Goal: Transaction & Acquisition: Purchase product/service

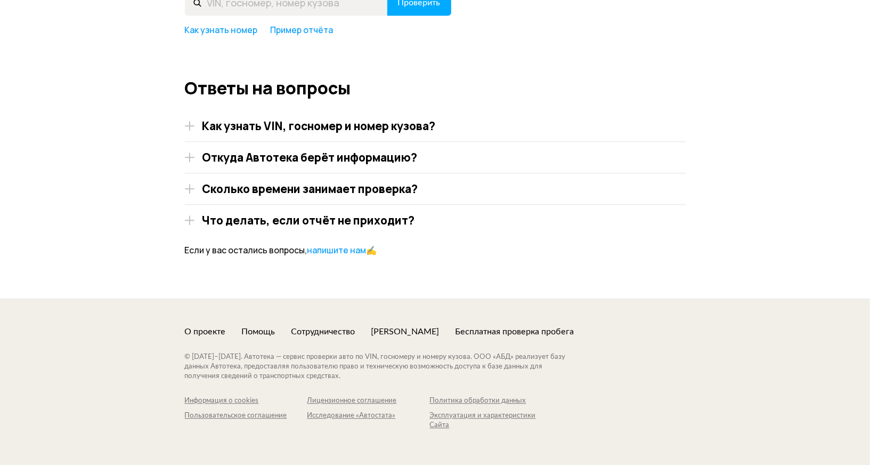
scroll to position [1582, 0]
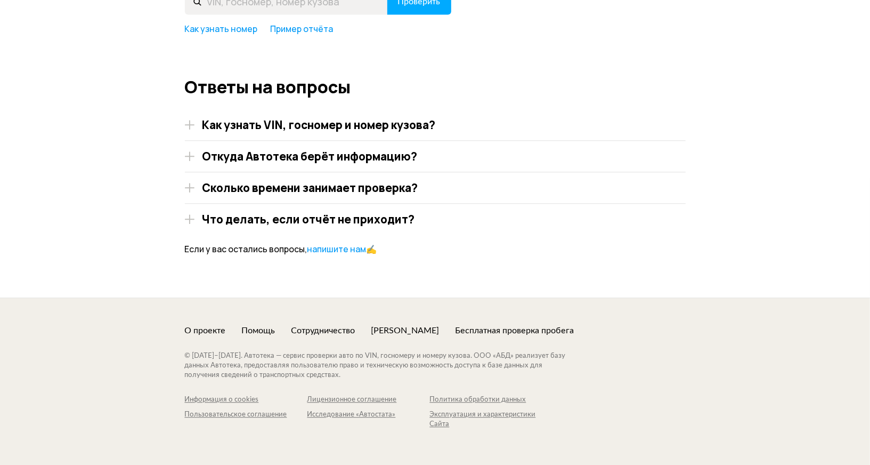
click at [409, 129] on h4 "Как узнать VIN, госномер и номер кузова?" at bounding box center [318, 125] width 233 height 14
click at [395, 163] on div "Откуда Автотека берёт информацию? Многие данные нам передают наши партнёры. Это…" at bounding box center [435, 160] width 501 height 23
click at [270, 158] on h4 "Откуда Автотека берёт информацию?" at bounding box center [309, 156] width 215 height 14
click at [191, 153] on img at bounding box center [190, 156] width 10 height 10
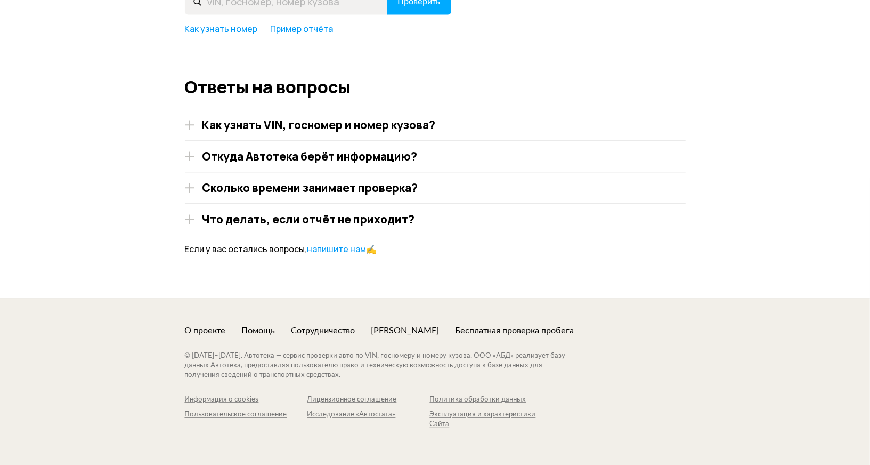
click at [191, 153] on img at bounding box center [190, 156] width 10 height 10
click at [231, 160] on h4 "Откуда Автотека берёт информацию?" at bounding box center [309, 156] width 215 height 14
click at [229, 186] on h4 "Сколько времени занимает проверка?" at bounding box center [310, 188] width 216 height 14
click at [232, 218] on h4 "Что делать, если отчёт не приходит?" at bounding box center [308, 219] width 213 height 14
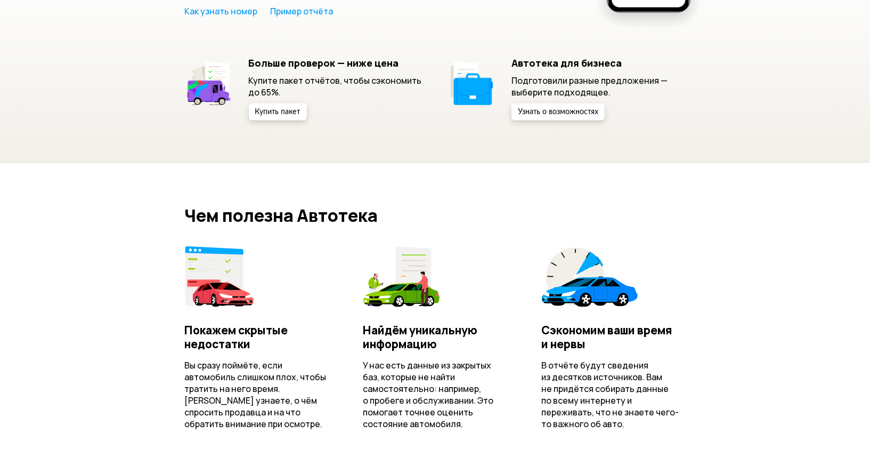
scroll to position [0, 0]
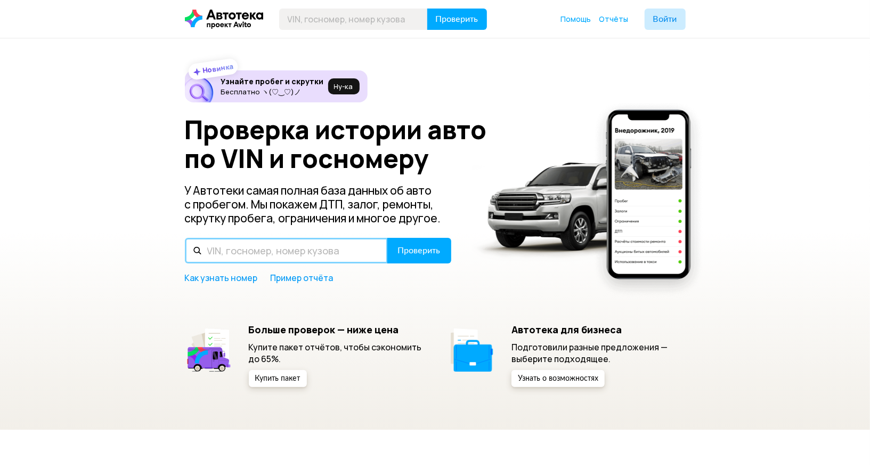
click at [251, 254] on input "text" at bounding box center [286, 251] width 203 height 26
type input "y"
type input "[US_VEHICLE_IDENTIFICATION_NUMBER]"
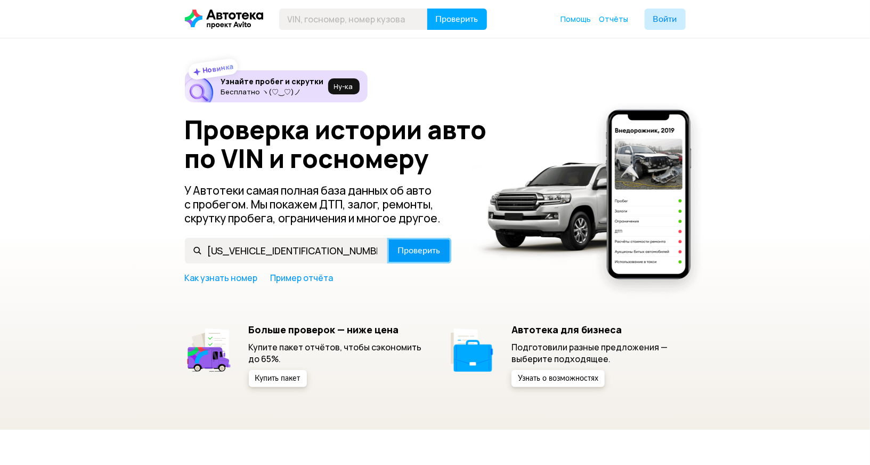
click at [409, 250] on span "Проверить" at bounding box center [419, 250] width 43 height 9
click at [415, 255] on button "Проверить" at bounding box center [419, 251] width 64 height 26
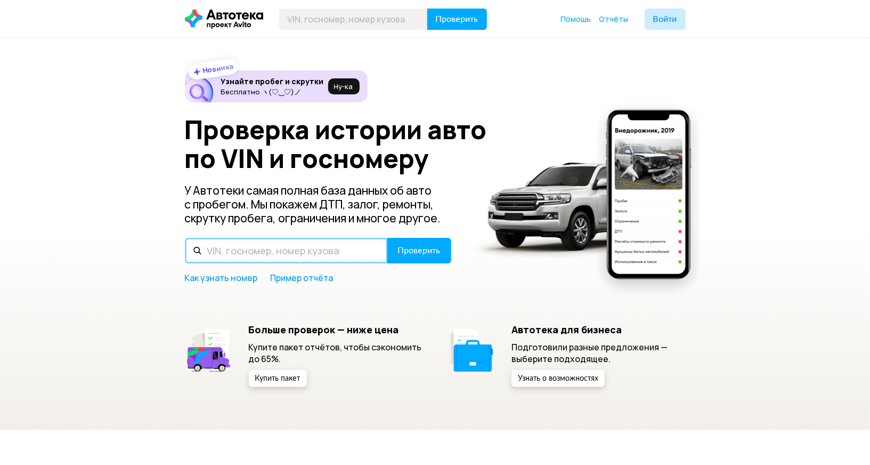
click at [302, 246] on input "text" at bounding box center [286, 251] width 203 height 26
paste input "[US_VEHICLE_IDENTIFICATION_NUMBER]"
type input "[US_VEHICLE_IDENTIFICATION_NUMBER]"
click at [387, 238] on button "Проверить" at bounding box center [419, 251] width 64 height 26
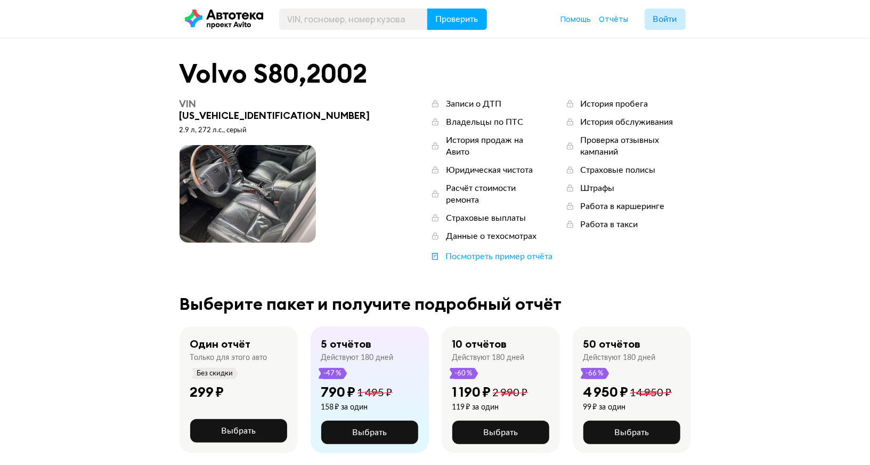
click at [231, 197] on span at bounding box center [248, 194] width 136 height 98
click at [258, 175] on span at bounding box center [248, 194] width 136 height 98
click at [216, 190] on span at bounding box center [248, 194] width 136 height 98
click at [237, 419] on button "Выбрать" at bounding box center [238, 430] width 97 height 23
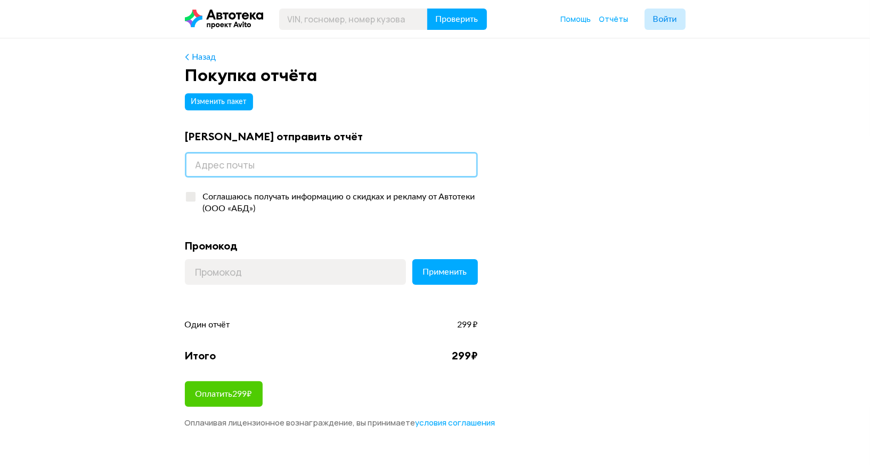
click at [323, 166] on input "email" at bounding box center [331, 165] width 293 height 26
type input "anna_andreevnak@mail.ru"
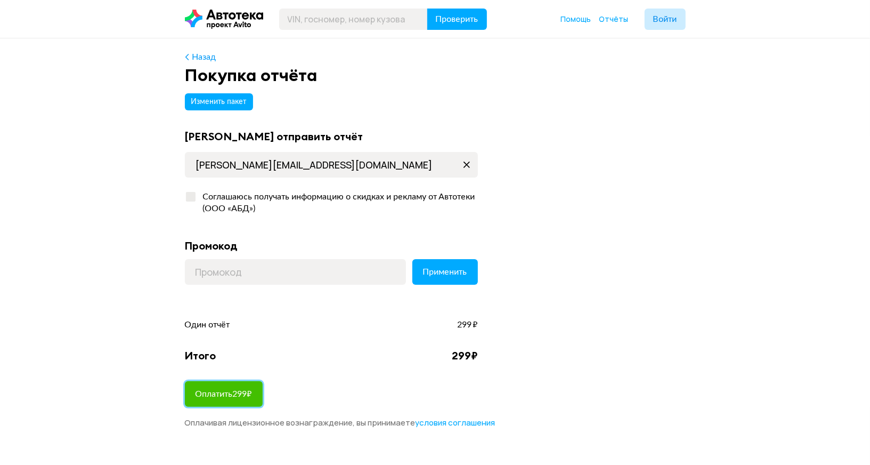
click at [227, 394] on span "Оплатить 299 ₽" at bounding box center [224, 393] width 56 height 9
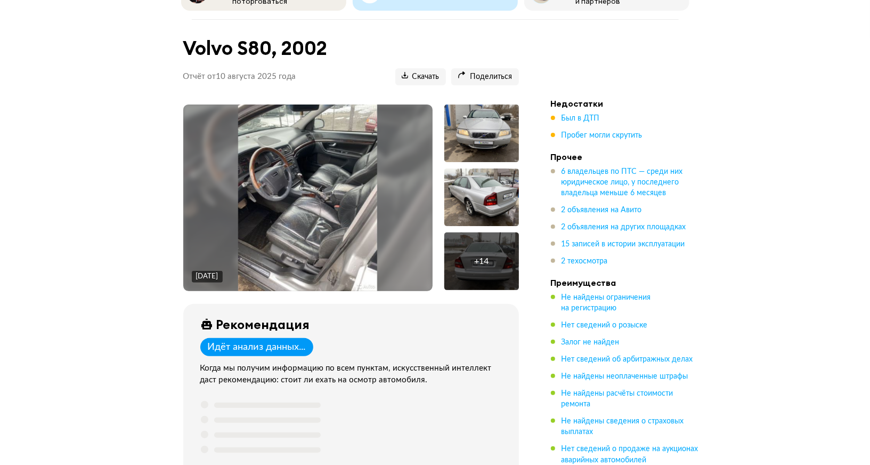
scroll to position [87, 0]
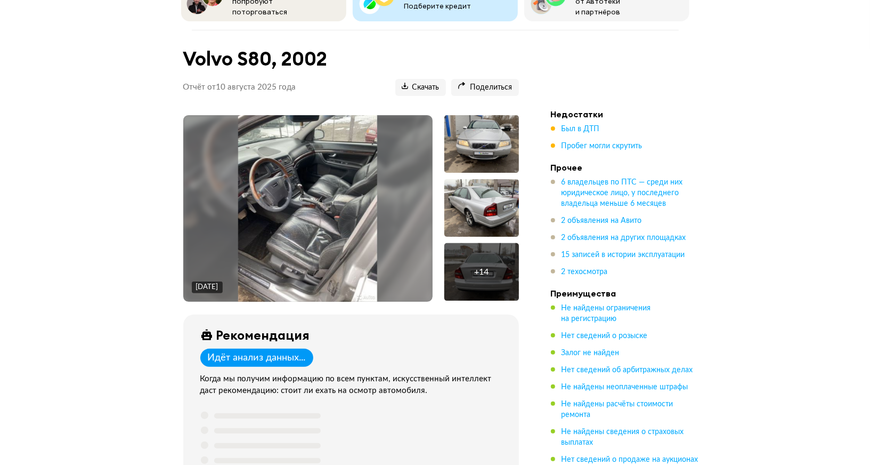
click at [295, 222] on img at bounding box center [308, 208] width 140 height 186
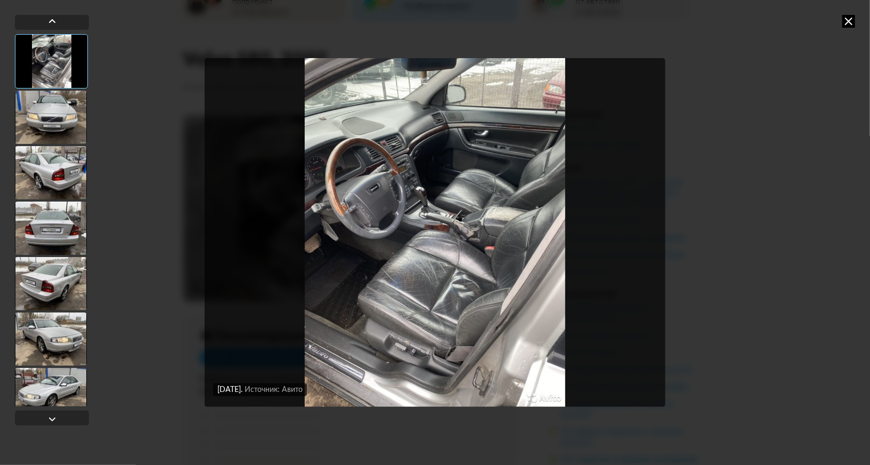
click at [464, 281] on img "Go to Slide 1" at bounding box center [435, 232] width 461 height 348
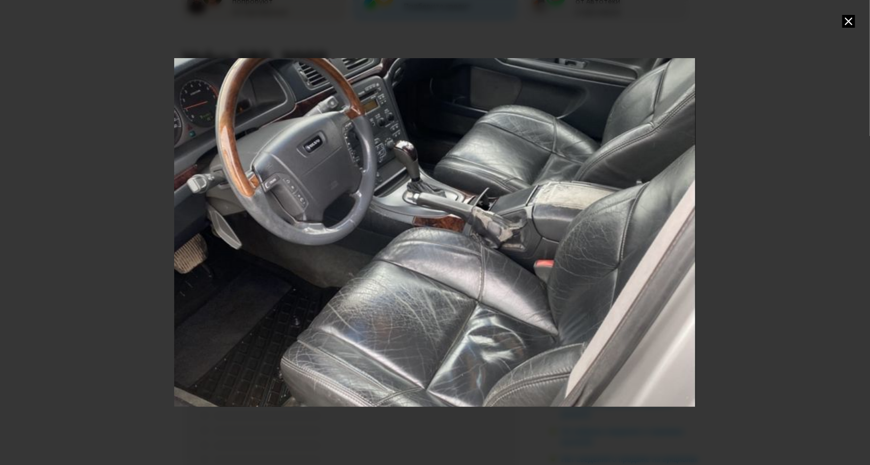
click at [464, 281] on div "Go to Slide 1" at bounding box center [435, 232] width 1044 height 697
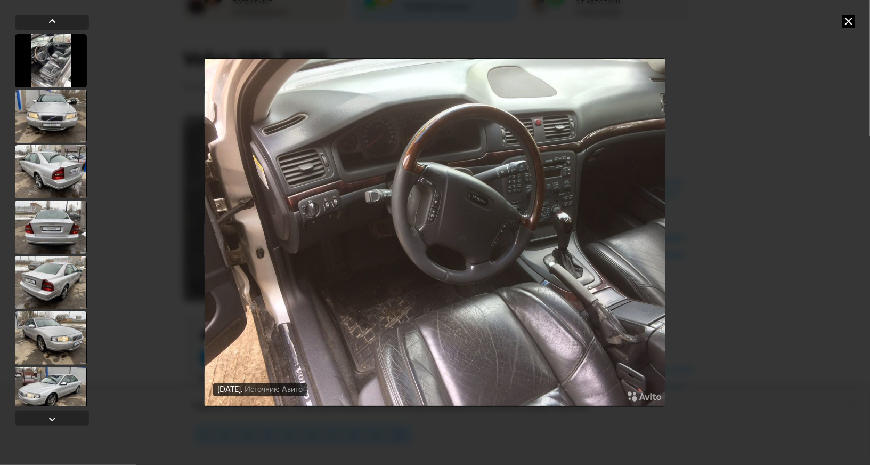
click at [854, 27] on icon at bounding box center [848, 21] width 13 height 13
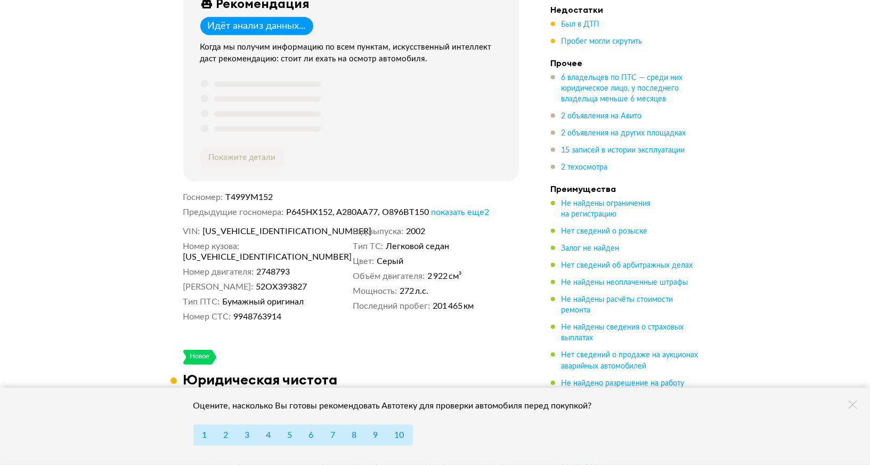
scroll to position [429, 0]
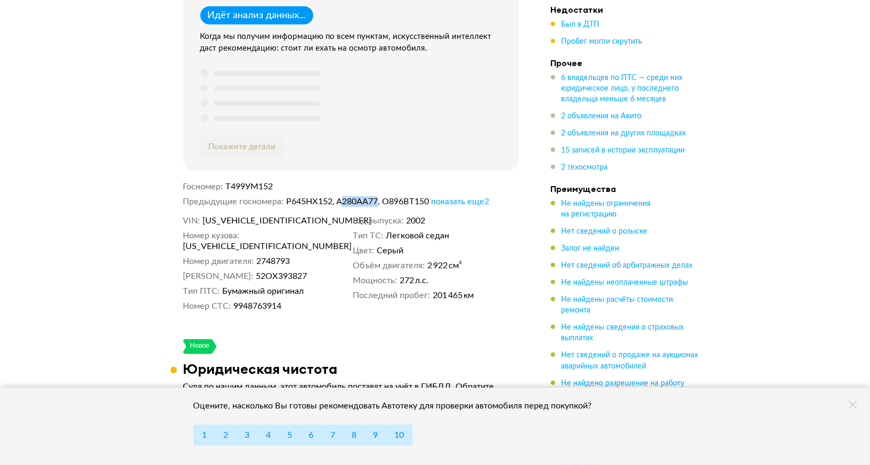
drag, startPoint x: 342, startPoint y: 195, endPoint x: 380, endPoint y: 196, distance: 38.4
click at [380, 196] on dd "Р645НХ152, А280АА77, О896ВТ150 показать еще 2" at bounding box center [402, 201] width 233 height 11
click at [469, 197] on span "показать еще 2" at bounding box center [460, 201] width 58 height 9
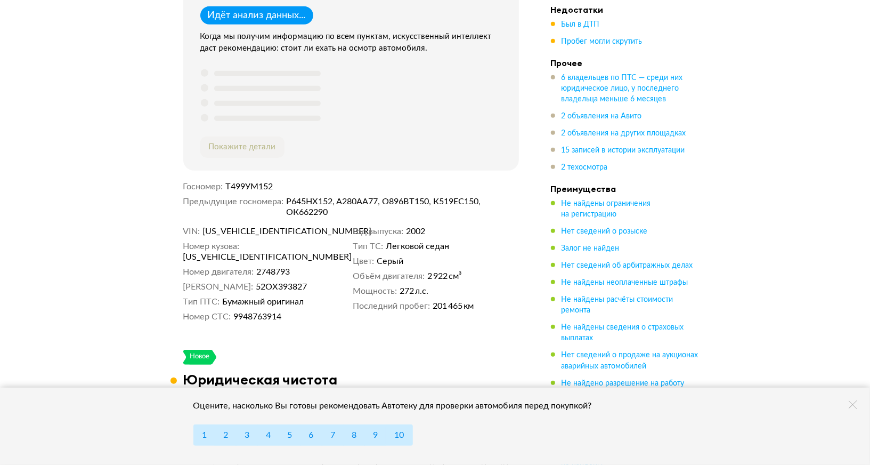
scroll to position [448, 0]
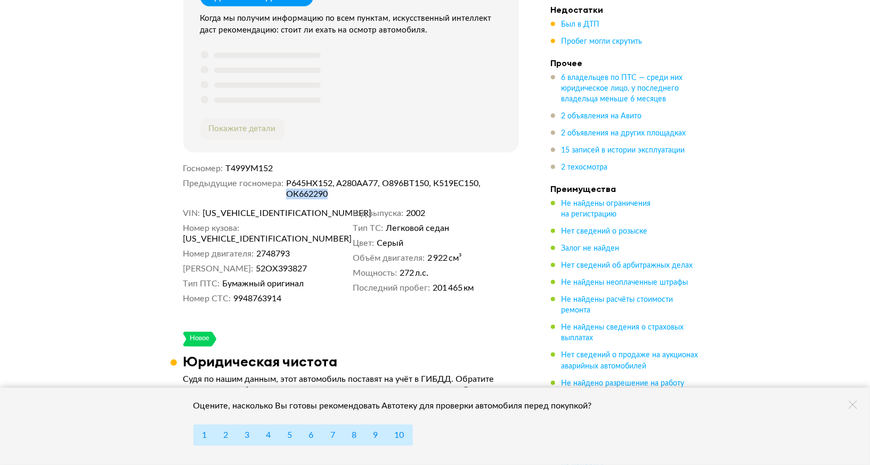
drag, startPoint x: 288, startPoint y: 188, endPoint x: 329, endPoint y: 188, distance: 40.5
click at [329, 188] on dd "Р645НХ152, А280АА77, О896ВТ150, К519ЕС150, ОК662290" at bounding box center [402, 188] width 233 height 21
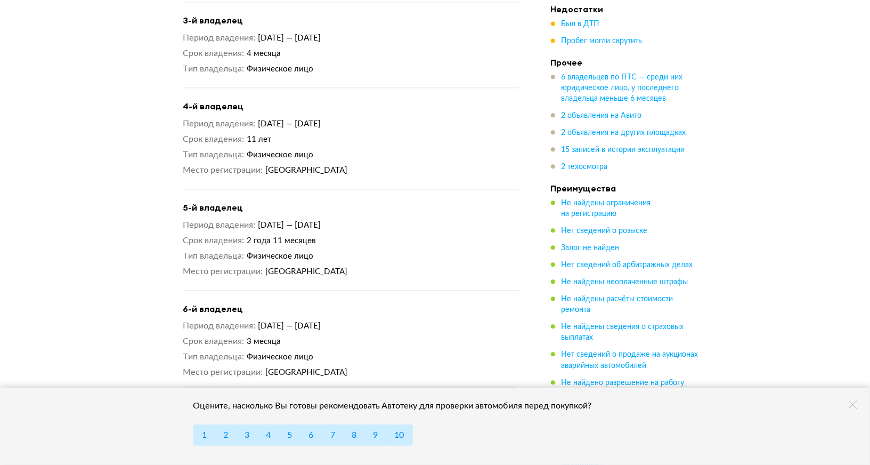
scroll to position [1569, 0]
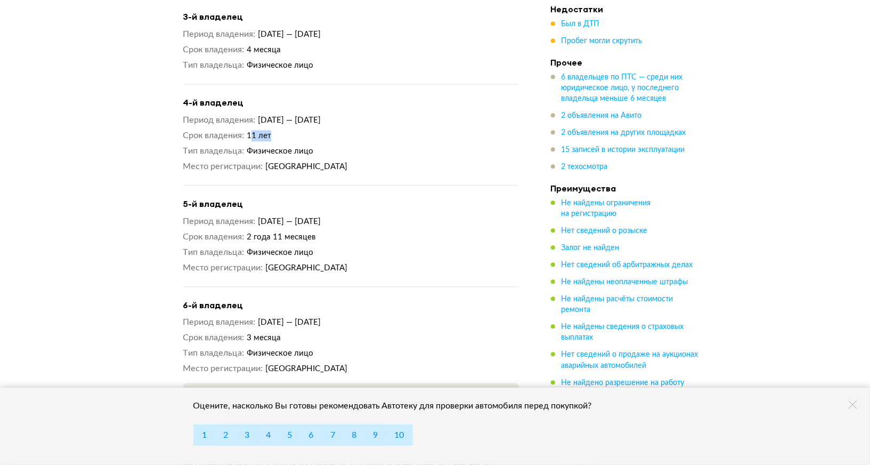
drag, startPoint x: 254, startPoint y: 114, endPoint x: 288, endPoint y: 117, distance: 34.2
click at [288, 130] on dd "11 лет" at bounding box center [383, 135] width 272 height 11
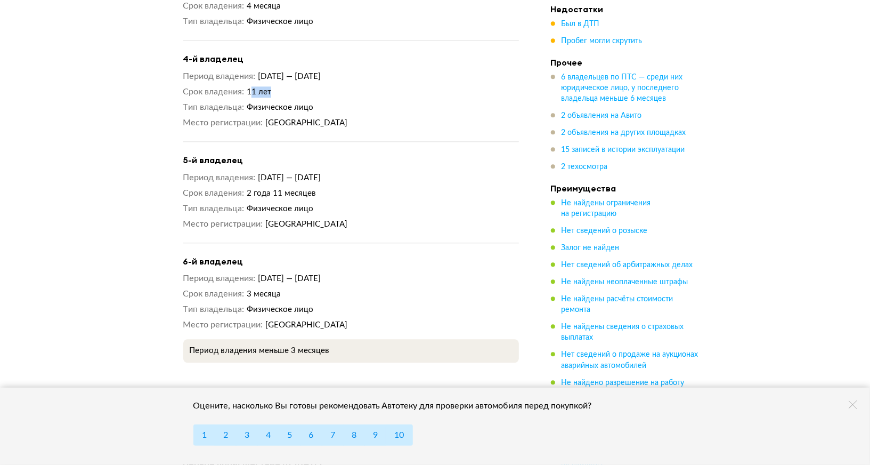
scroll to position [1614, 0]
click at [314, 276] on div "Период владения 20 мая 2023 — 29 июля 2023 Срок владения 3 месяца Тип владельца…" at bounding box center [351, 300] width 336 height 58
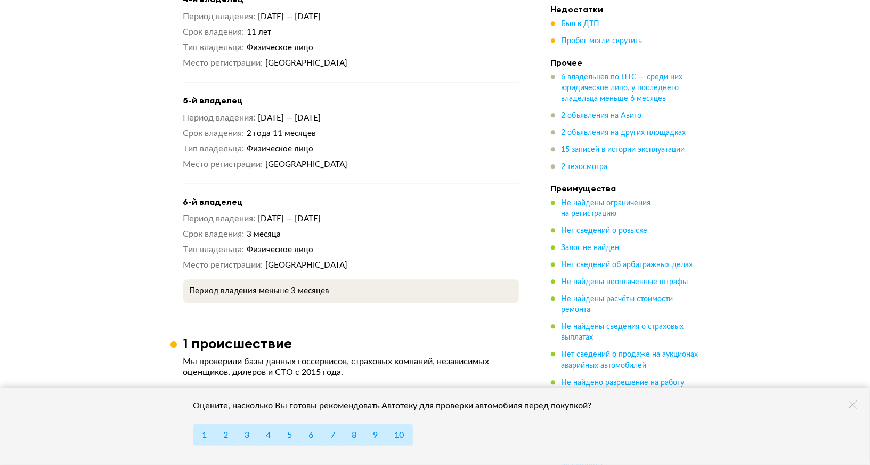
scroll to position [1676, 0]
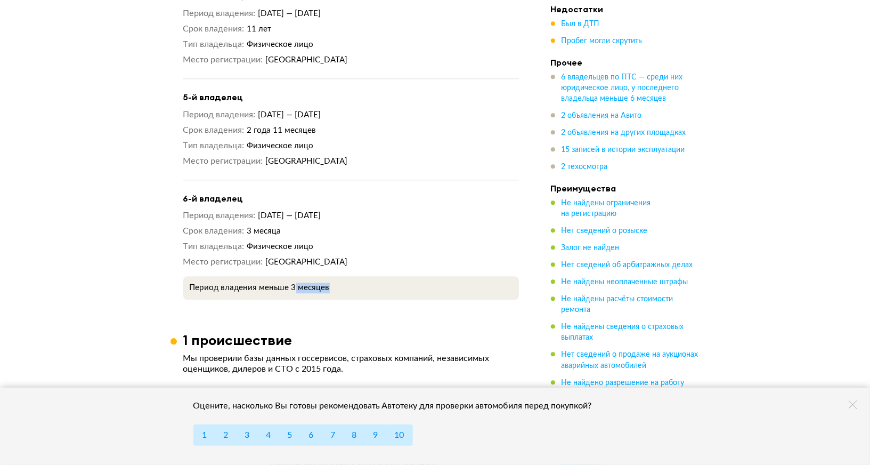
drag, startPoint x: 295, startPoint y: 264, endPoint x: 360, endPoint y: 264, distance: 64.5
click at [360, 282] on p "Период владения меньше 3 месяцев" at bounding box center [351, 287] width 323 height 11
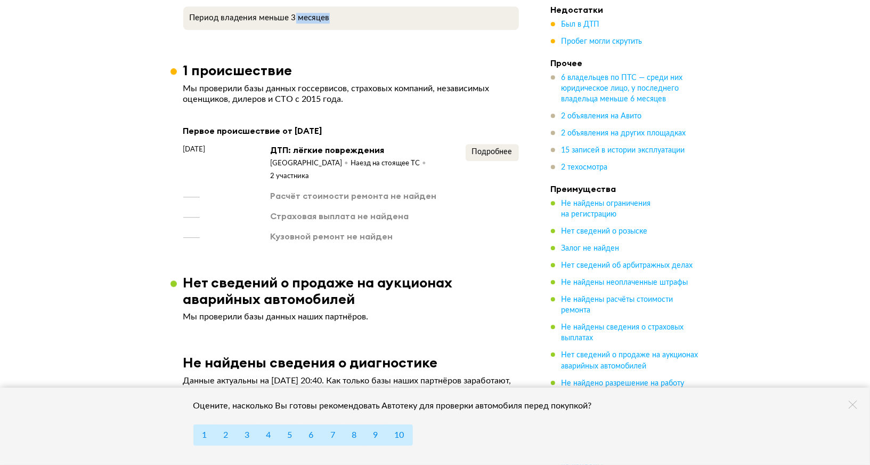
scroll to position [1946, 0]
click at [503, 148] on span "Подробнее" at bounding box center [492, 151] width 40 height 7
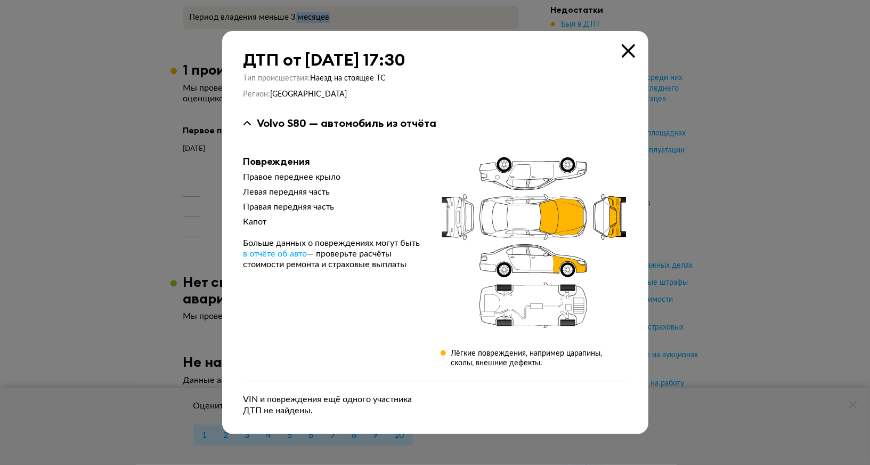
click at [624, 48] on icon at bounding box center [628, 50] width 13 height 13
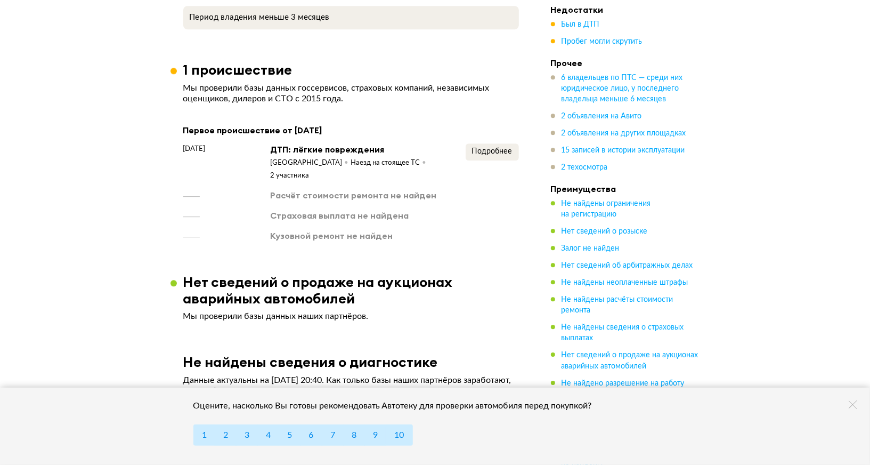
click at [296, 189] on div "Расчёт стоимости ремонта не найден" at bounding box center [354, 195] width 166 height 12
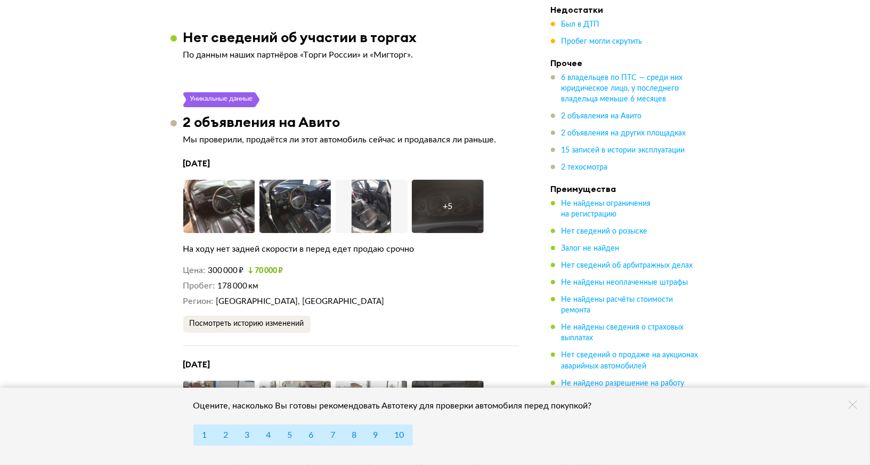
scroll to position [2515, 0]
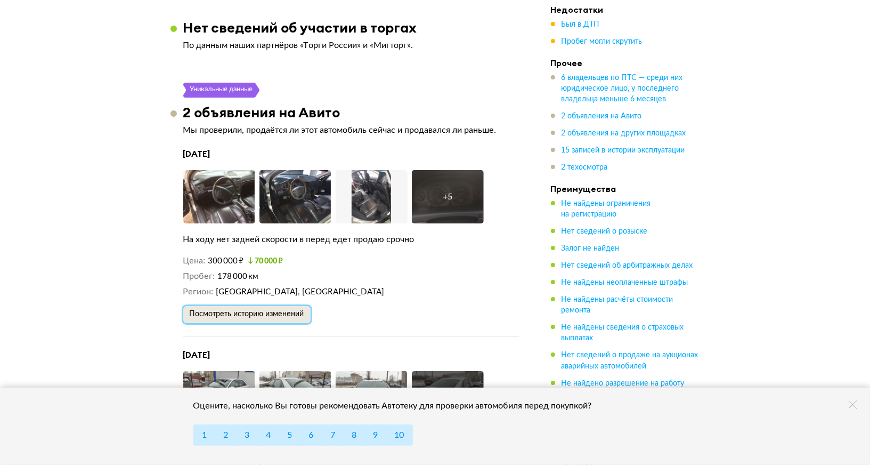
click at [283, 310] on span "Посмотреть историю изменений" at bounding box center [247, 313] width 115 height 7
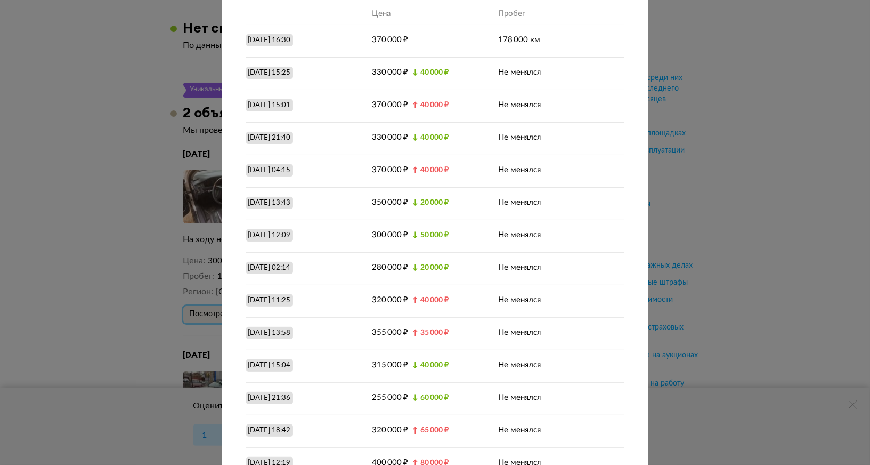
scroll to position [0, 0]
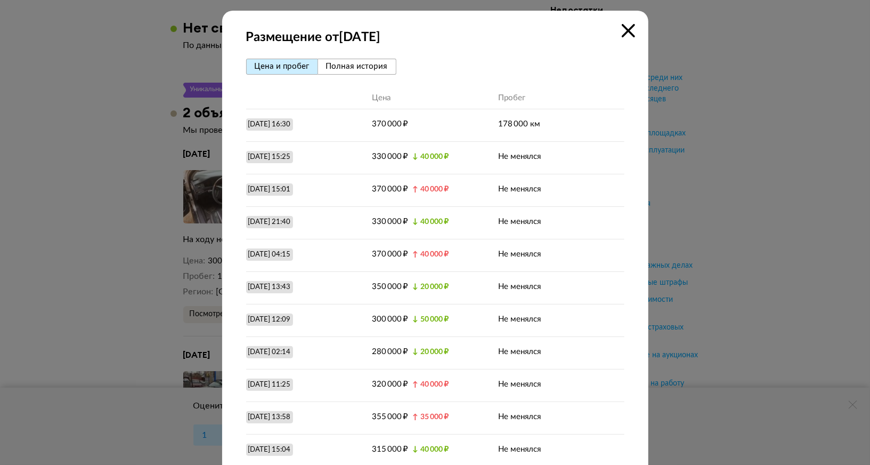
click at [634, 26] on icon at bounding box center [628, 30] width 13 height 13
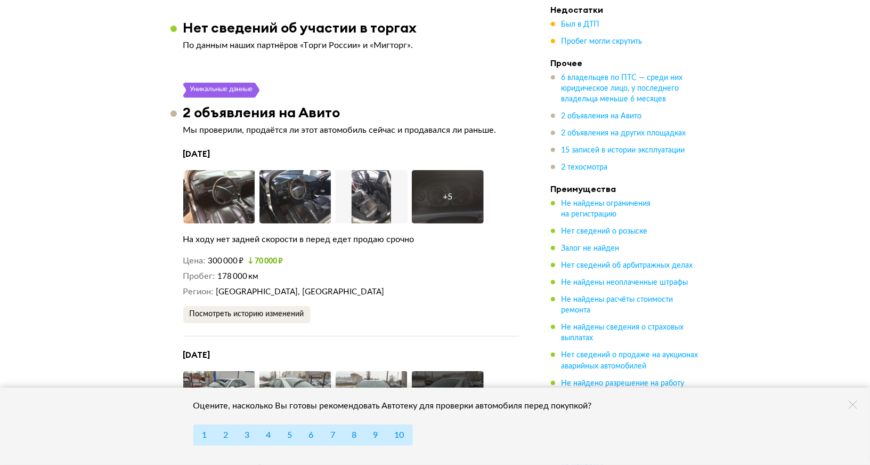
click at [266, 288] on span "[GEOGRAPHIC_DATA], [GEOGRAPHIC_DATA]" at bounding box center [300, 292] width 168 height 8
click at [454, 182] on div "+ 5" at bounding box center [448, 196] width 72 height 53
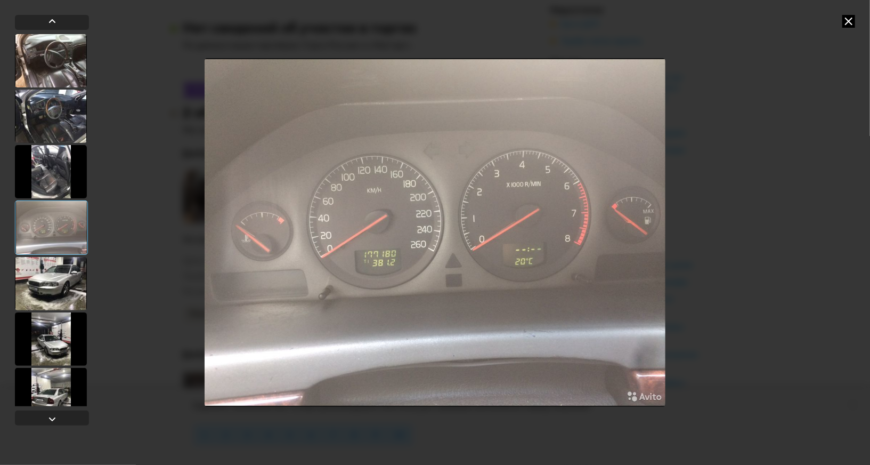
click at [844, 20] on icon at bounding box center [848, 21] width 13 height 13
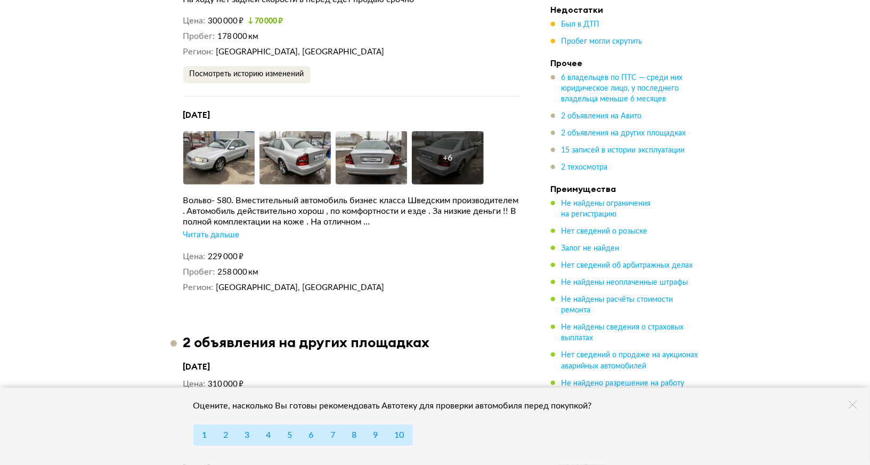
scroll to position [2765, 0]
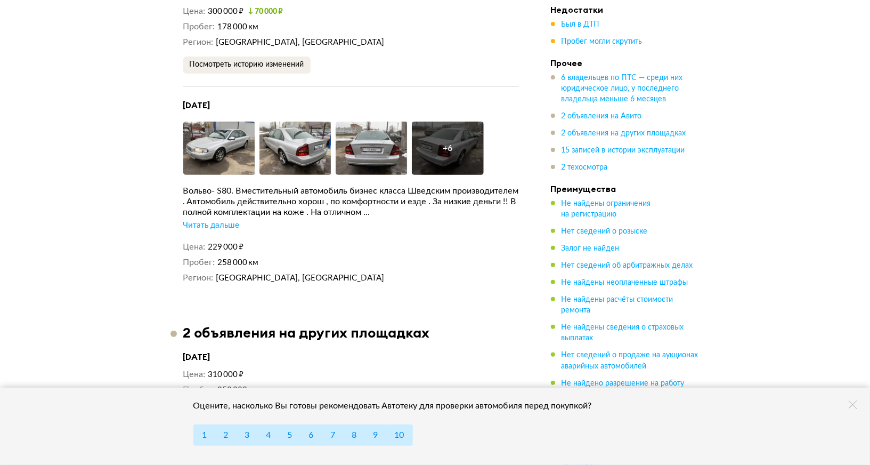
click at [210, 220] on div "Читать дальше" at bounding box center [211, 225] width 56 height 11
drag, startPoint x: 191, startPoint y: 78, endPoint x: 266, endPoint y: 75, distance: 75.2
click at [266, 100] on h4 "[DATE]" at bounding box center [351, 105] width 336 height 11
click at [294, 186] on div "Вольво- S80. Вместительный автомобиль бизнес класса Шведским производителем . А…" at bounding box center [351, 201] width 336 height 32
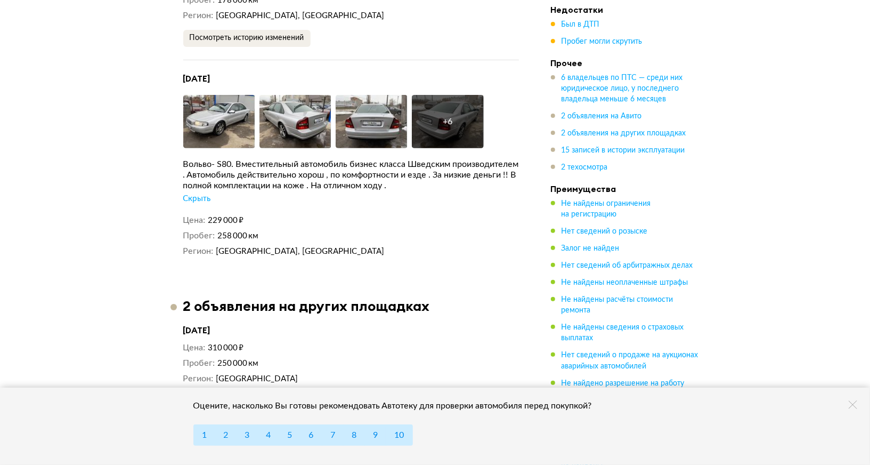
scroll to position [2816, 0]
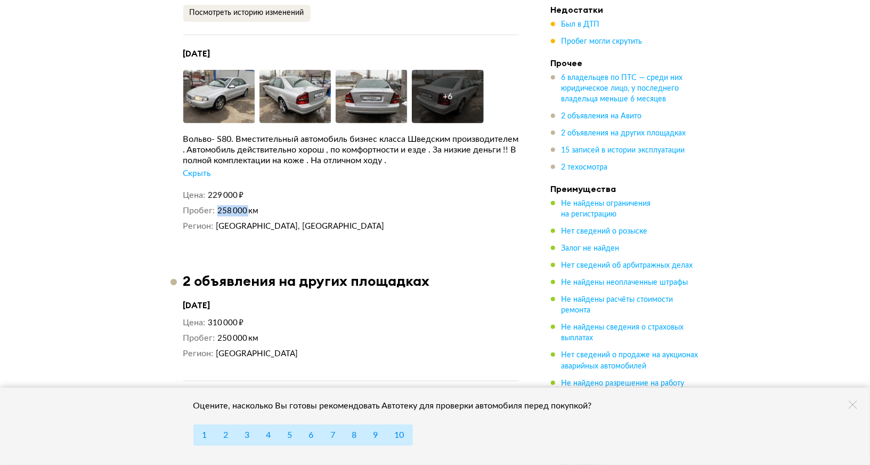
drag, startPoint x: 218, startPoint y: 182, endPoint x: 249, endPoint y: 182, distance: 30.4
click at [249, 207] on span "258 000 км" at bounding box center [237, 211] width 41 height 8
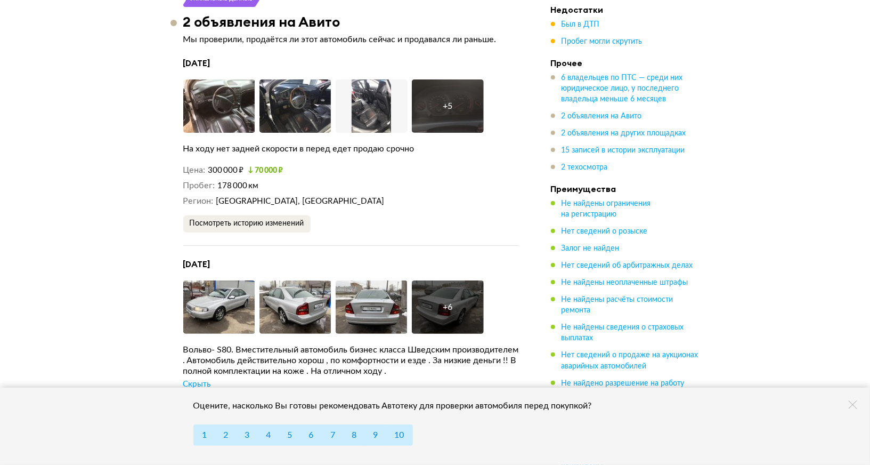
scroll to position [2622, 0]
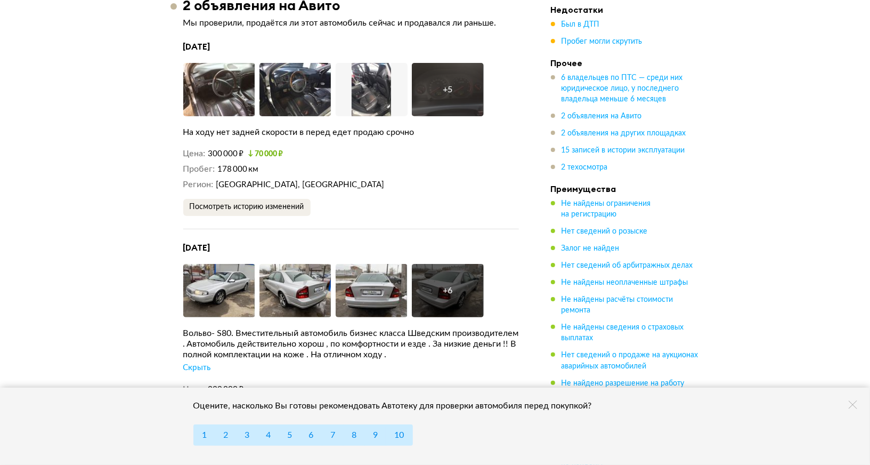
click at [461, 77] on div "+ 5" at bounding box center [448, 89] width 72 height 53
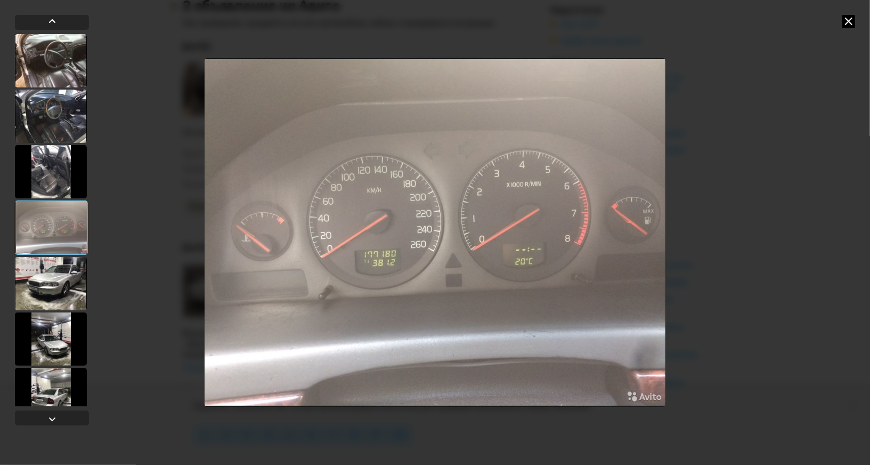
click at [76, 171] on div at bounding box center [51, 171] width 72 height 53
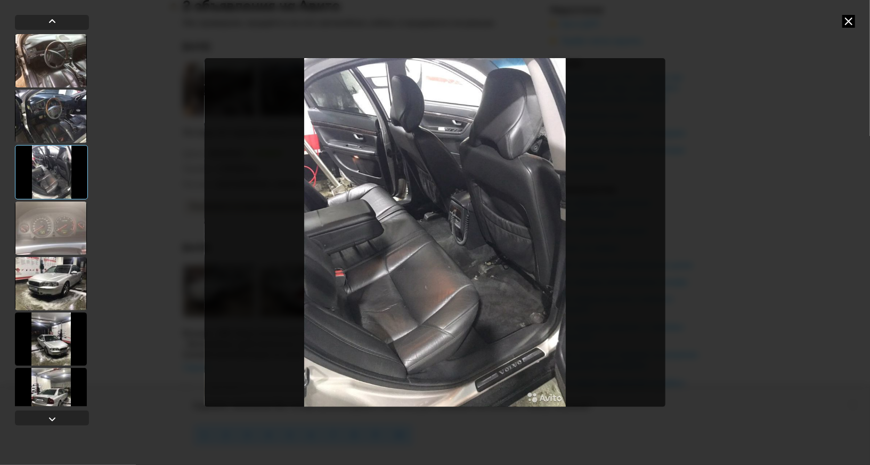
click at [852, 27] on icon at bounding box center [848, 21] width 13 height 13
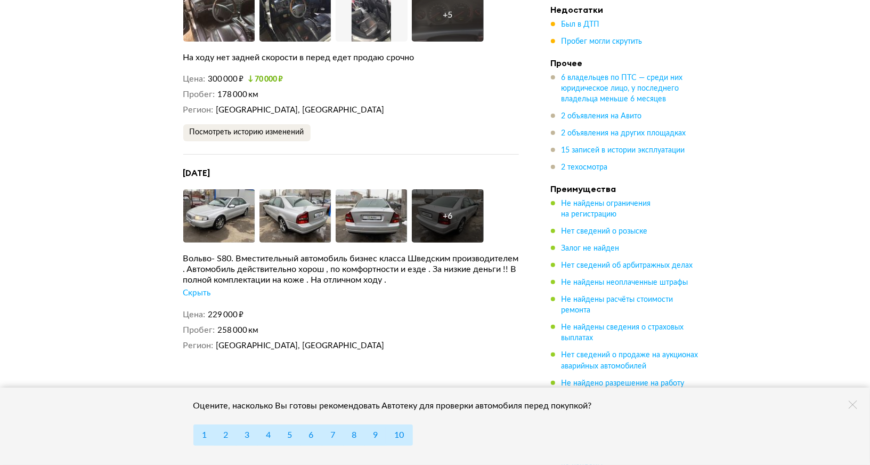
scroll to position [2717, 0]
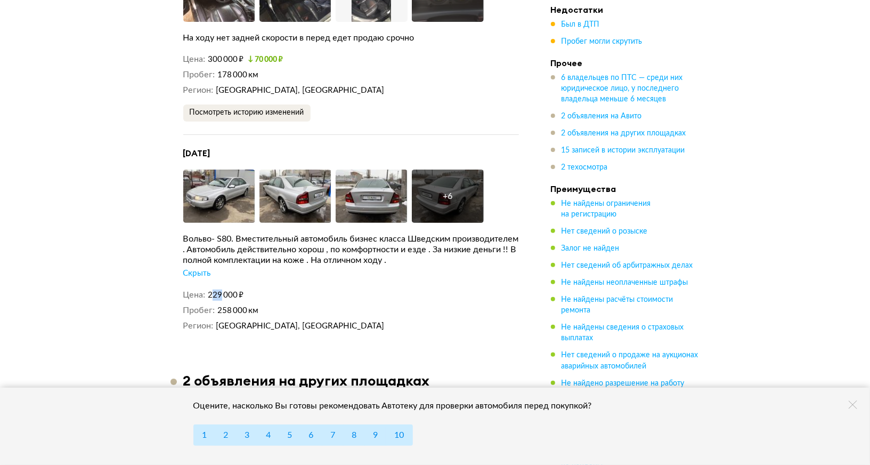
drag, startPoint x: 211, startPoint y: 266, endPoint x: 221, endPoint y: 266, distance: 10.1
click at [221, 291] on span "229 000 ₽" at bounding box center [226, 295] width 36 height 8
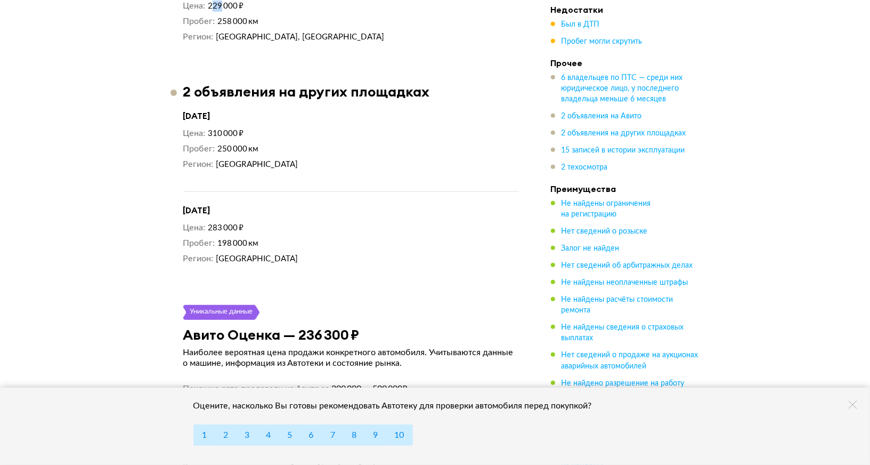
scroll to position [3011, 0]
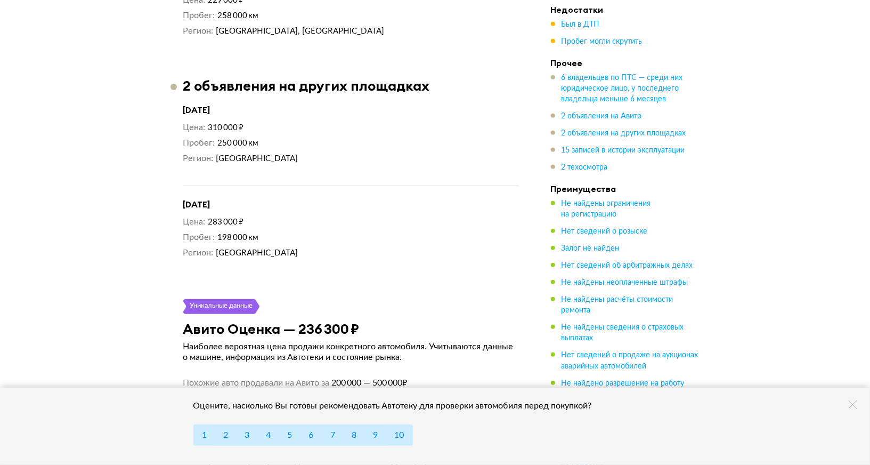
click at [244, 137] on dd "250 000 км" at bounding box center [368, 142] width 302 height 11
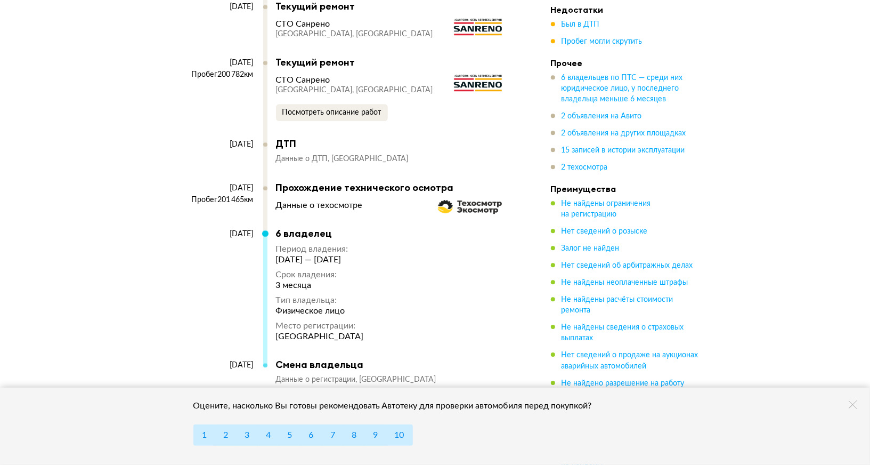
scroll to position [4589, 0]
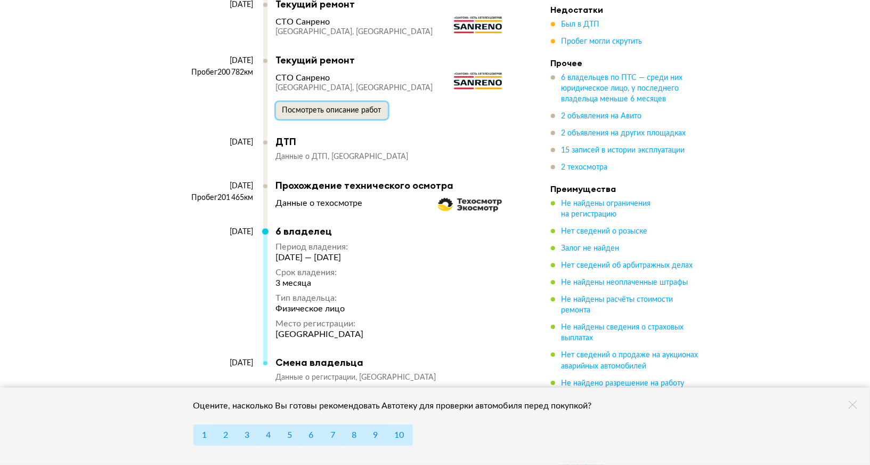
click at [336, 107] on span "Посмотреть описание работ" at bounding box center [331, 110] width 99 height 7
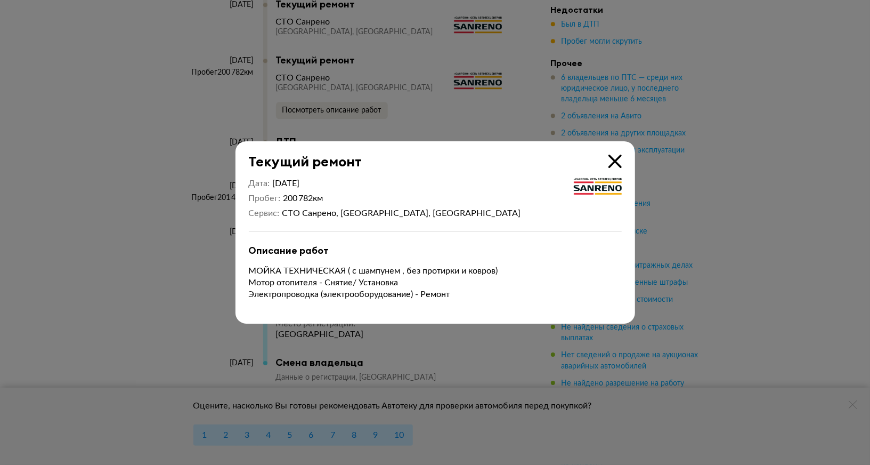
click at [441, 335] on div at bounding box center [435, 232] width 870 height 465
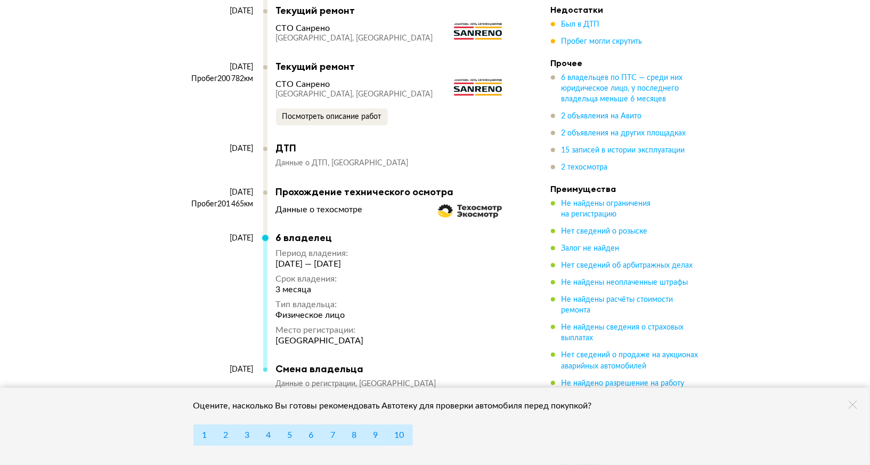
scroll to position [4581, 0]
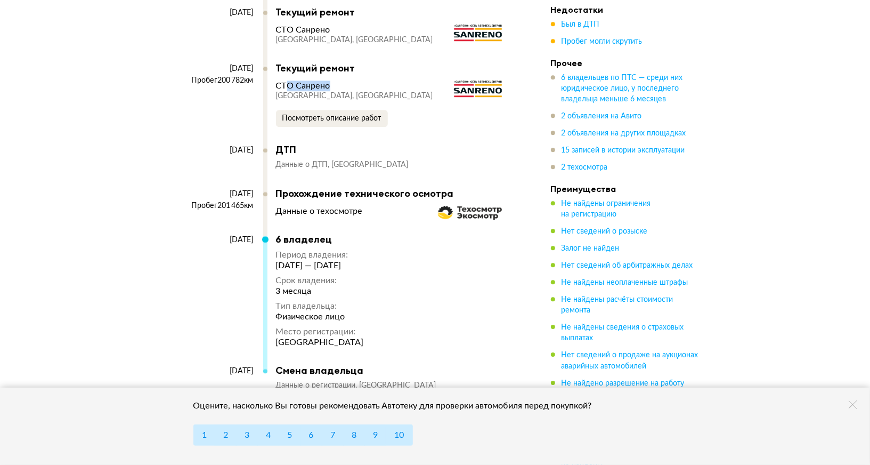
drag, startPoint x: 288, startPoint y: 58, endPoint x: 376, endPoint y: 58, distance: 88.4
click at [376, 80] on div "СТО Санрено" at bounding box center [392, 85] width 232 height 11
click at [303, 144] on div "ДТП Данные о ДТП Нижегородская область" at bounding box center [392, 157] width 232 height 26
click at [314, 206] on div "Данные о техосмотре" at bounding box center [319, 211] width 87 height 11
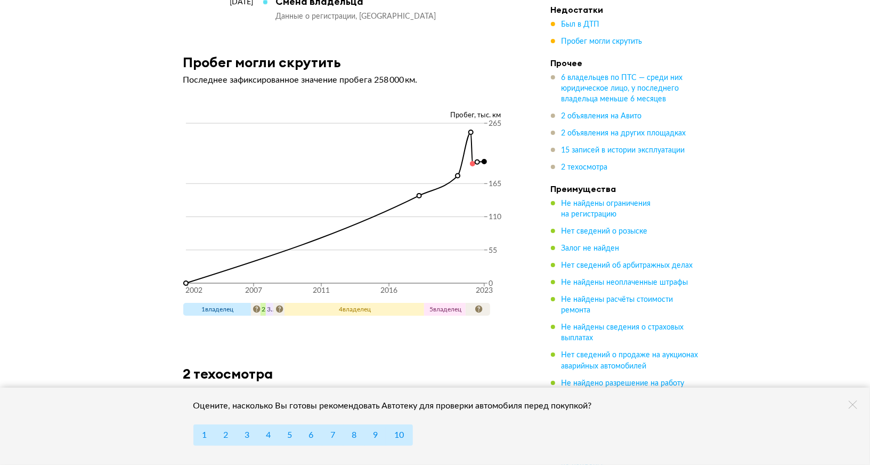
scroll to position [4950, 0]
click at [485, 159] on circle at bounding box center [484, 161] width 4 height 4
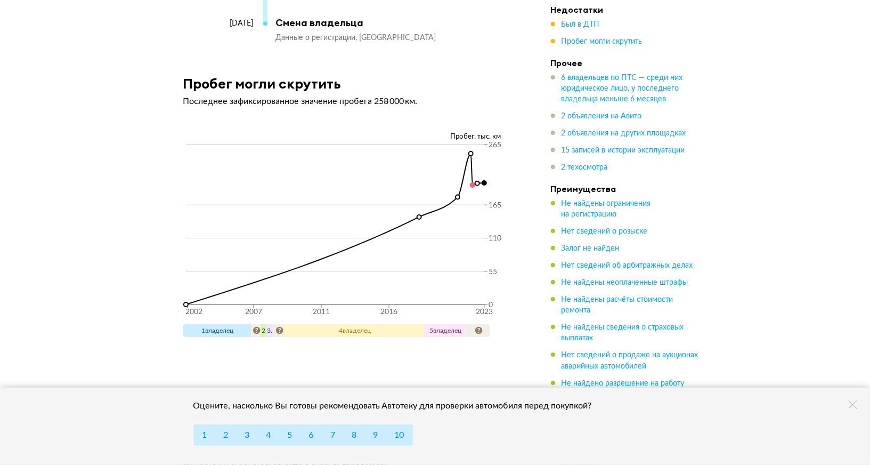
scroll to position [4933, 0]
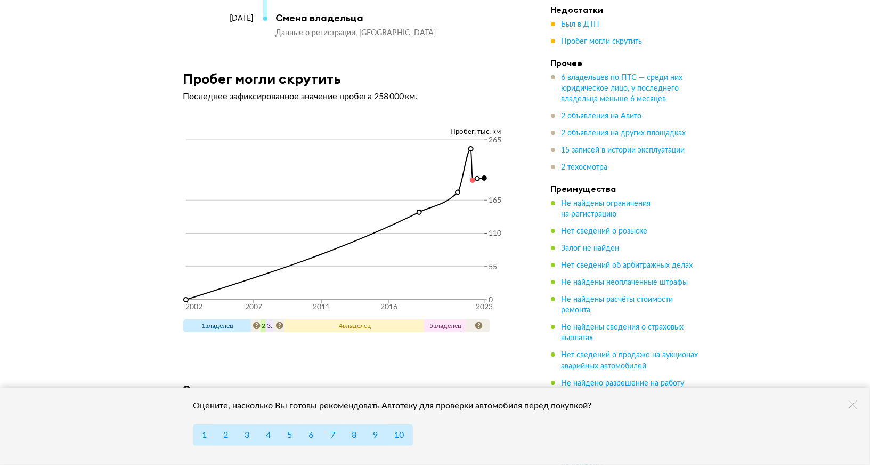
click at [452, 322] on span "5 владелец" at bounding box center [445, 325] width 32 height 6
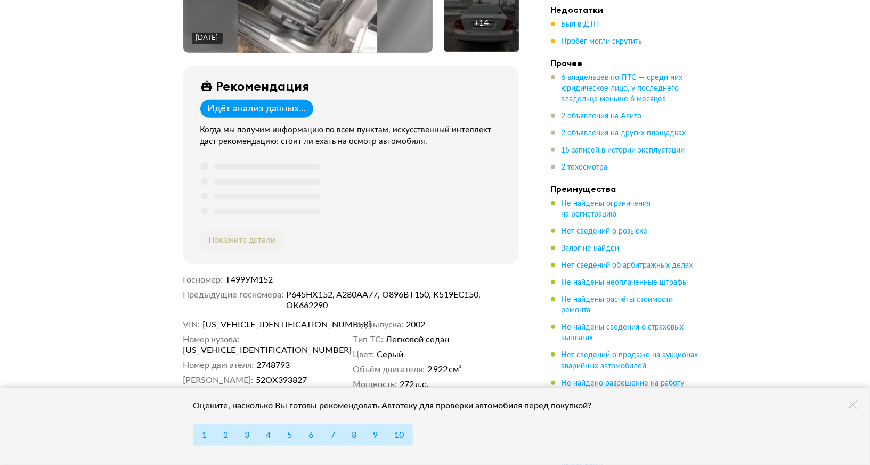
scroll to position [333, 0]
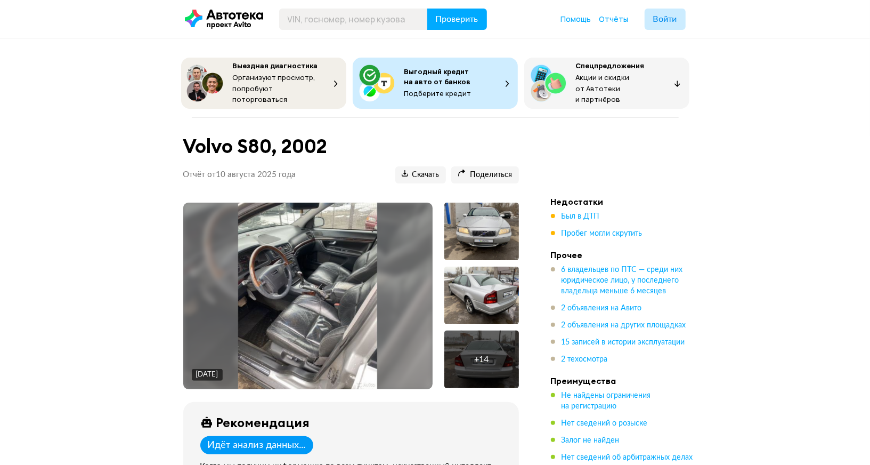
click at [327, 270] on img at bounding box center [308, 295] width 140 height 186
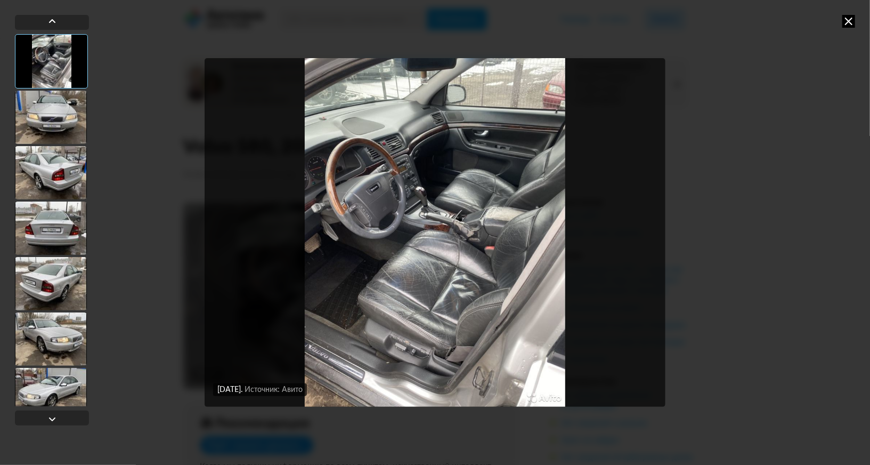
click at [399, 340] on img "Go to Slide 1" at bounding box center [435, 232] width 461 height 348
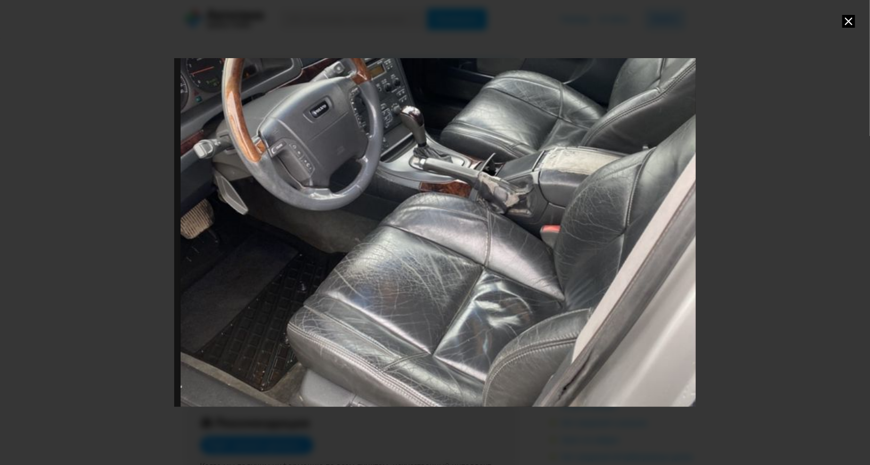
drag, startPoint x: 443, startPoint y: 273, endPoint x: 450, endPoint y: 233, distance: 40.0
click at [450, 233] on div "Go to Slide 1" at bounding box center [442, 197] width 1044 height 697
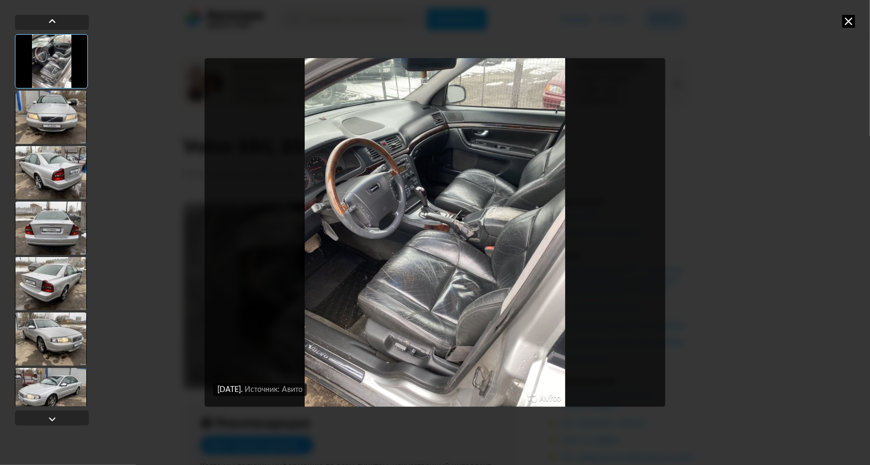
click at [427, 296] on img "Go to Slide 1" at bounding box center [435, 232] width 461 height 348
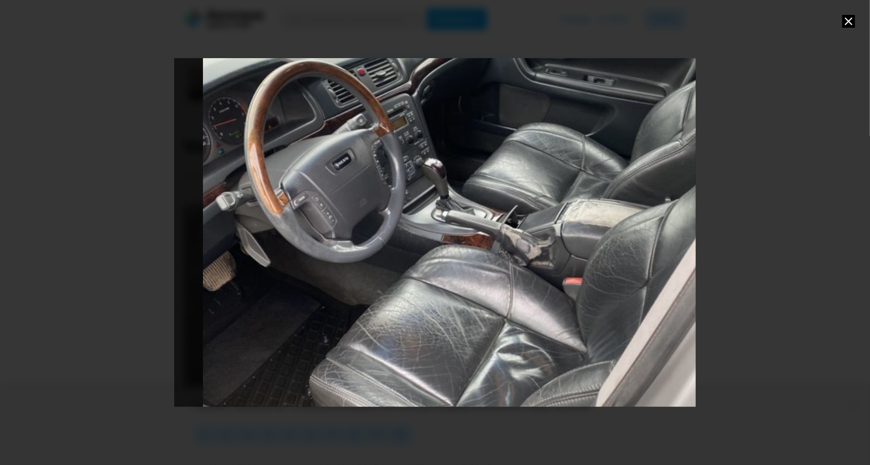
drag, startPoint x: 384, startPoint y: 202, endPoint x: 424, endPoint y: 243, distance: 57.7
click at [424, 243] on div "Go to Slide 1" at bounding box center [464, 249] width 1044 height 697
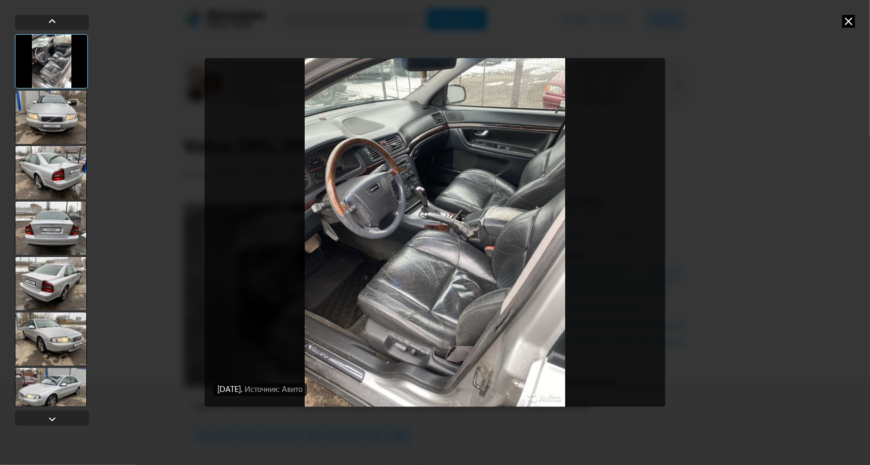
click at [392, 257] on img "Go to Slide 1" at bounding box center [435, 232] width 461 height 348
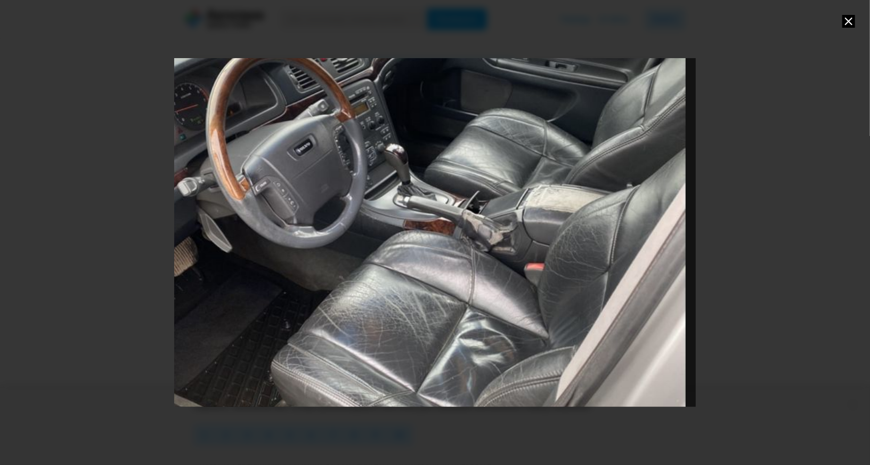
drag, startPoint x: 384, startPoint y: 176, endPoint x: 375, endPoint y: 179, distance: 10.1
click at [375, 179] on div "Go to Slide 1" at bounding box center [426, 235] width 1044 height 697
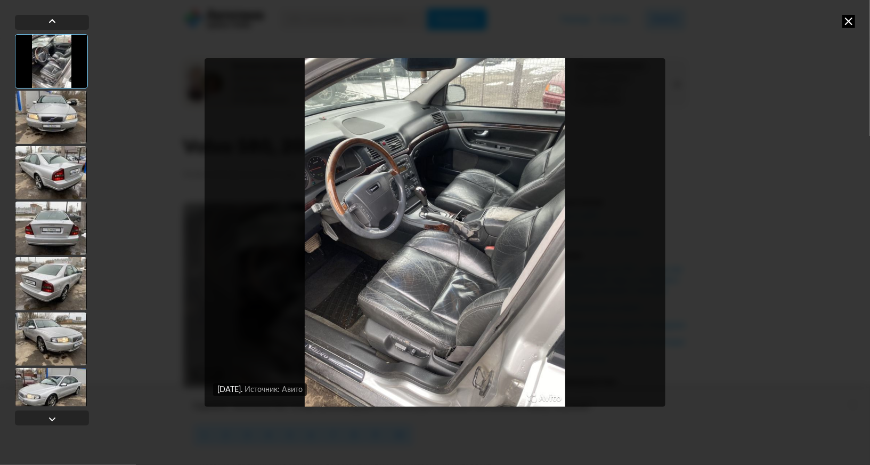
click at [46, 127] on div at bounding box center [51, 117] width 72 height 53
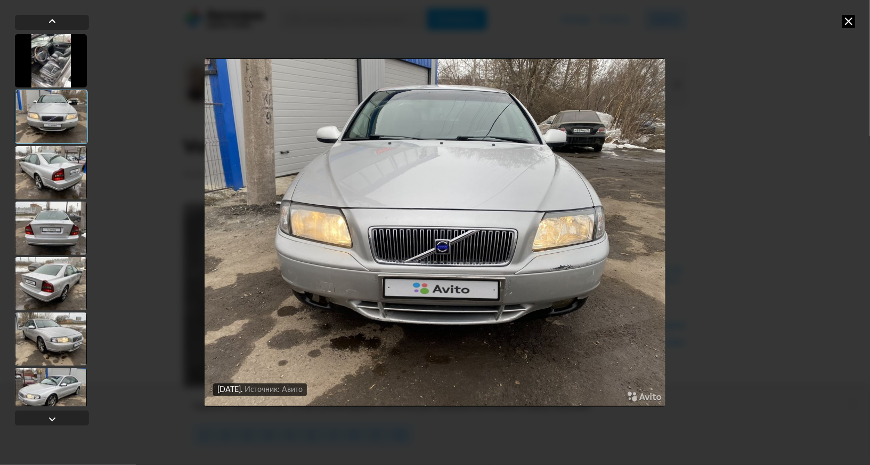
click at [42, 180] on div at bounding box center [51, 172] width 72 height 53
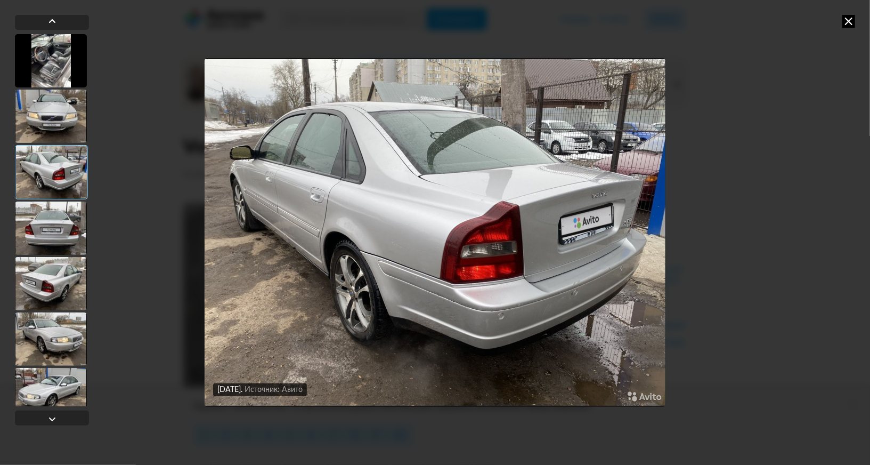
click at [52, 230] on div at bounding box center [51, 227] width 72 height 53
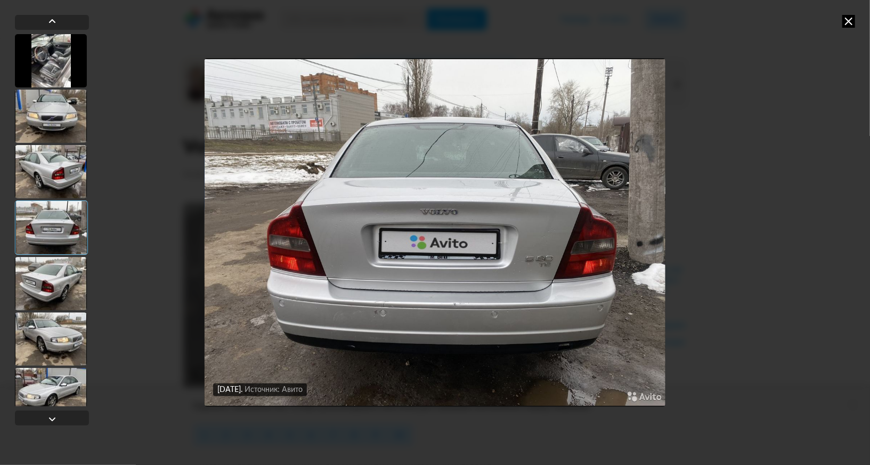
click at [56, 269] on div at bounding box center [51, 283] width 72 height 53
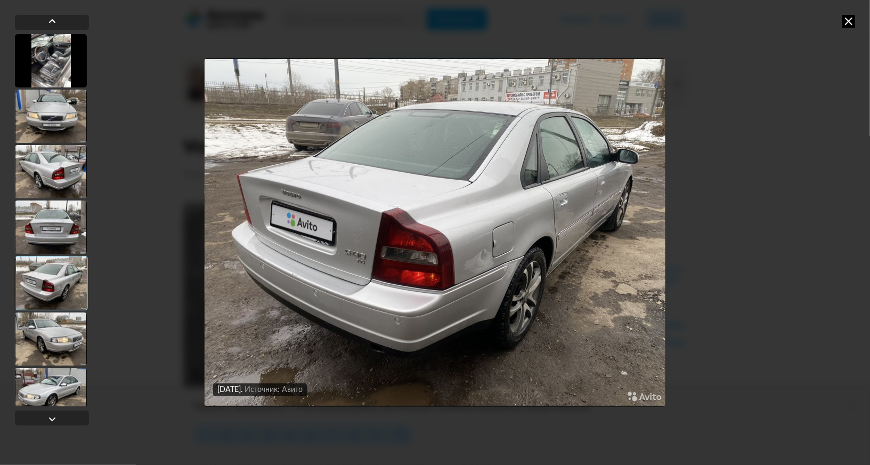
click at [53, 324] on div at bounding box center [51, 338] width 72 height 53
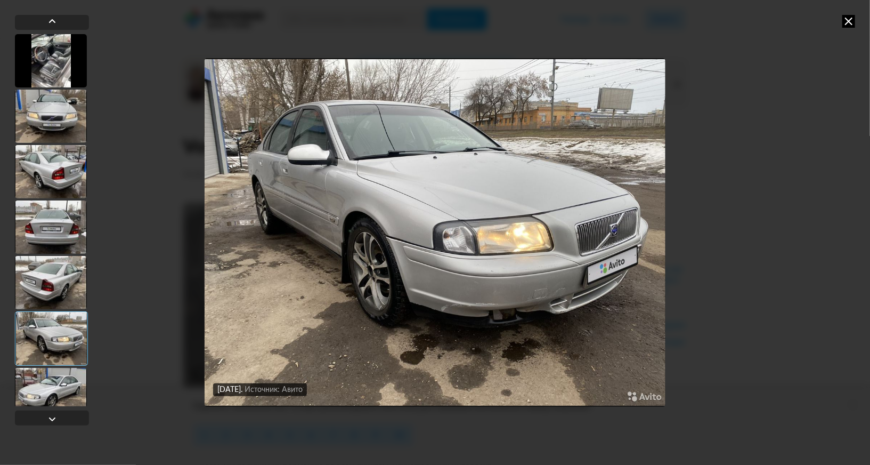
click at [53, 386] on div at bounding box center [51, 394] width 72 height 53
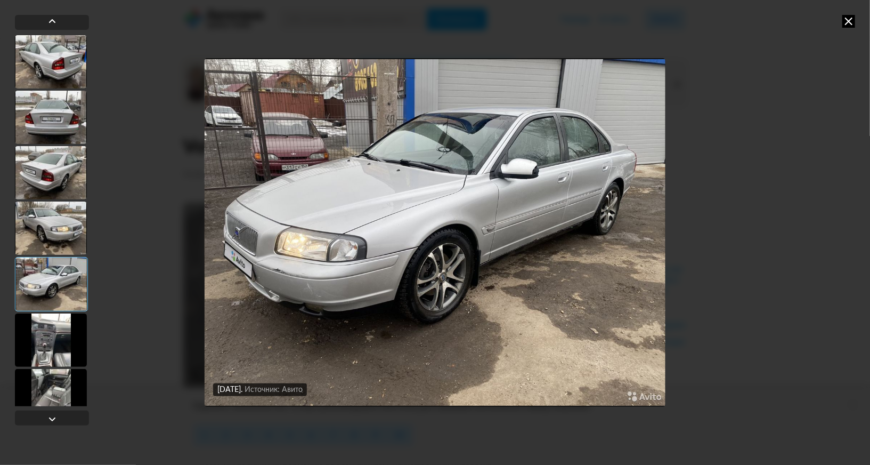
scroll to position [114, 0]
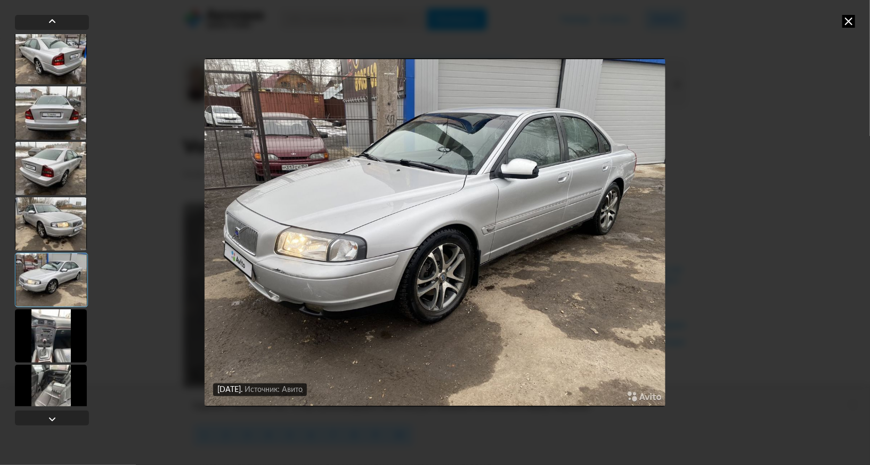
click at [60, 316] on div at bounding box center [51, 335] width 72 height 53
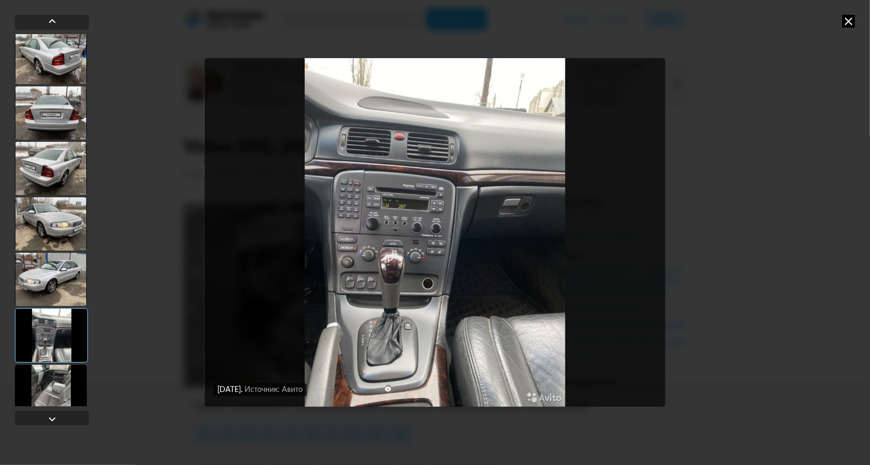
click at [409, 232] on img "Go to Slide 8" at bounding box center [435, 232] width 461 height 348
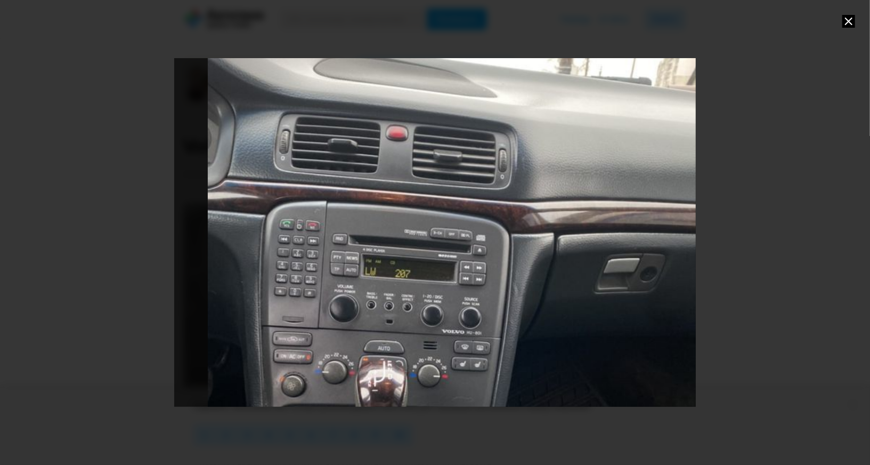
drag, startPoint x: 359, startPoint y: 237, endPoint x: 400, endPoint y: 324, distance: 96.8
click at [400, 324] on div "Go to Slide 8" at bounding box center [469, 325] width 1044 height 697
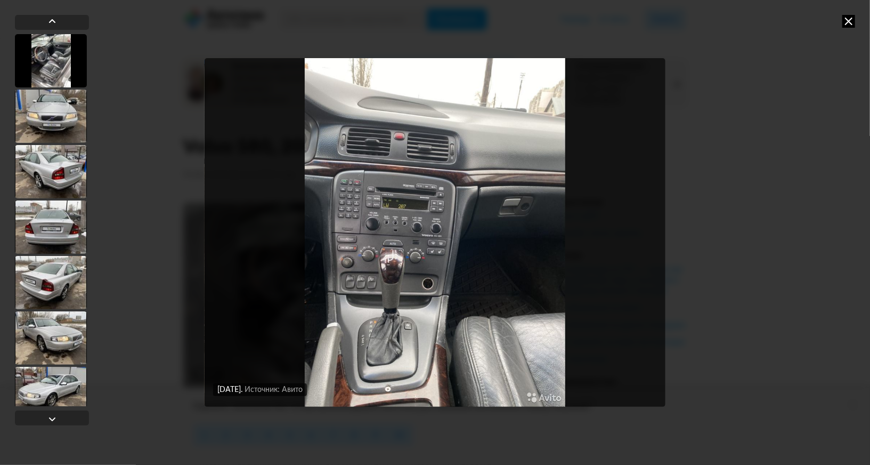
click at [429, 283] on img "Go to Slide 8" at bounding box center [435, 232] width 461 height 348
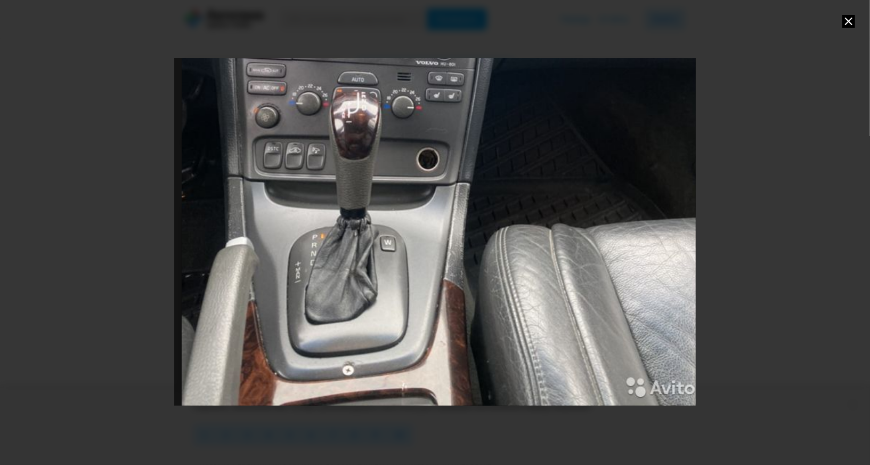
drag, startPoint x: 360, startPoint y: 365, endPoint x: 368, endPoint y: 190, distance: 175.5
click at [368, 190] on div "Go to Slide 8" at bounding box center [443, 57] width 1044 height 697
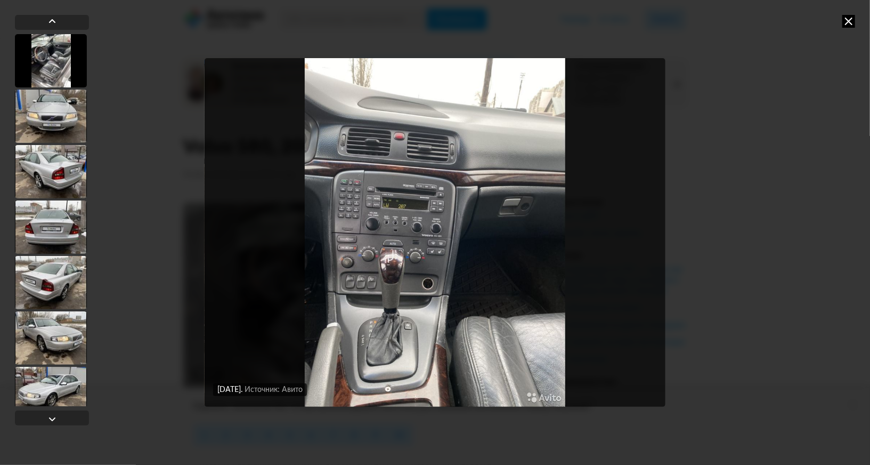
click at [397, 279] on img "Go to Slide 8" at bounding box center [435, 232] width 461 height 348
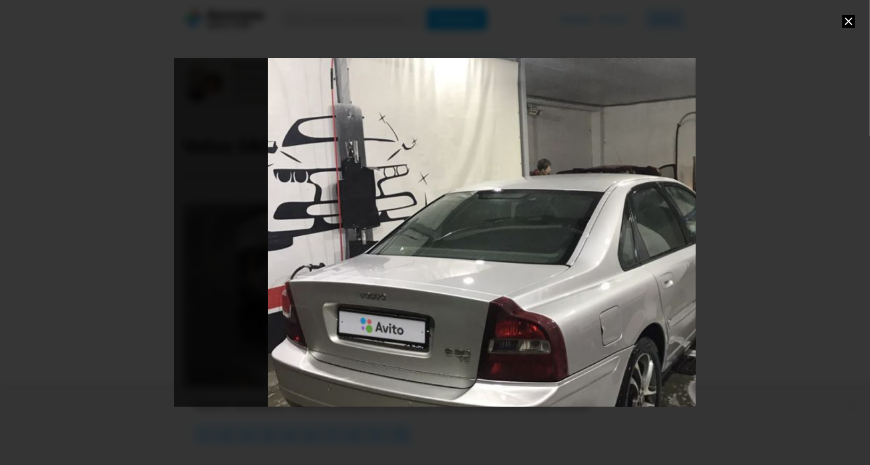
drag, startPoint x: 634, startPoint y: 242, endPoint x: 457, endPoint y: 94, distance: 230.7
click at [457, 94] on div "Go to Slide 10" at bounding box center [529, 256] width 1044 height 697
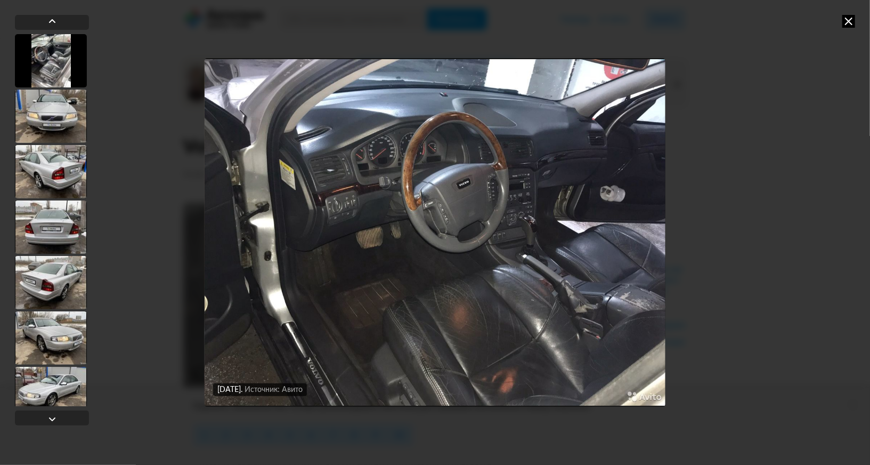
click at [640, 304] on img "Go to Slide 16" at bounding box center [435, 232] width 461 height 348
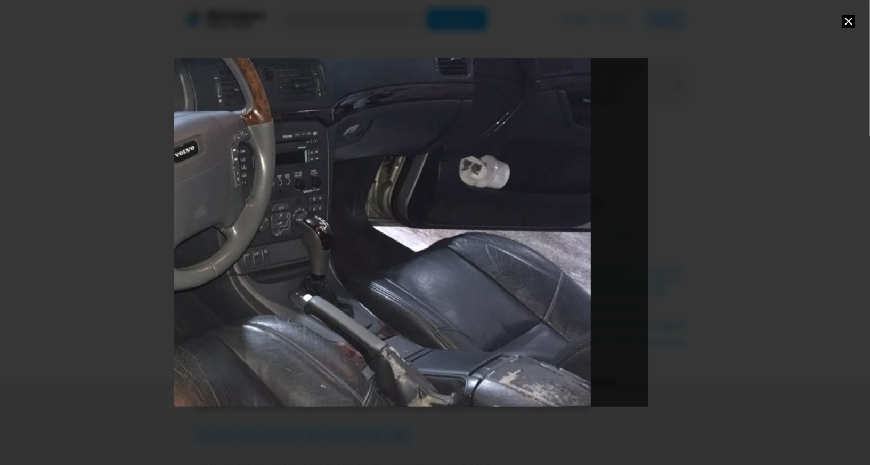
drag, startPoint x: 623, startPoint y: 355, endPoint x: 307, endPoint y: 359, distance: 316.0
click at [307, 359] on div "Go to Slide 16" at bounding box center [126, 249] width 1044 height 697
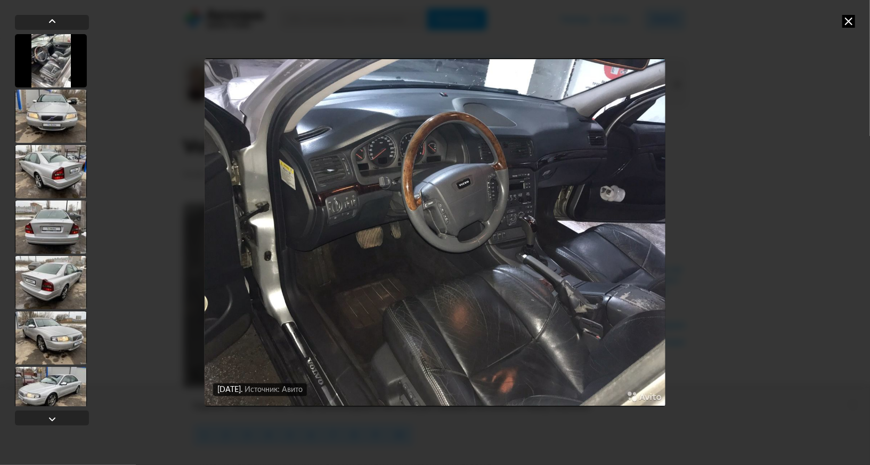
click at [627, 299] on img "Go to Slide 16" at bounding box center [435, 232] width 461 height 348
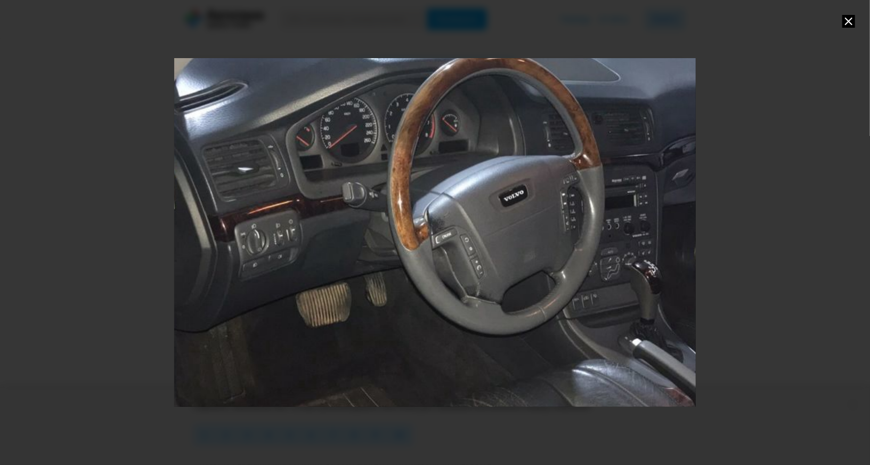
drag, startPoint x: 598, startPoint y: 293, endPoint x: 619, endPoint y: 358, distance: 68.8
click at [619, 358] on div "Go to Slide 16" at bounding box center [455, 294] width 1044 height 697
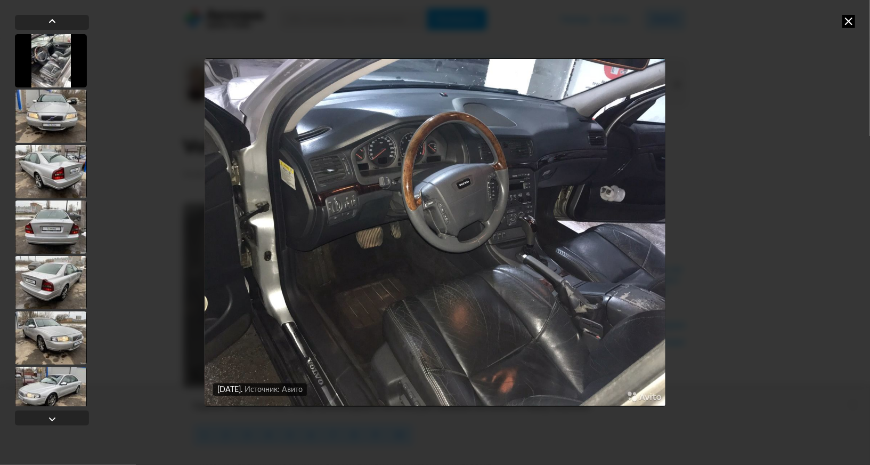
click at [362, 288] on img "Go to Slide 16" at bounding box center [435, 232] width 461 height 348
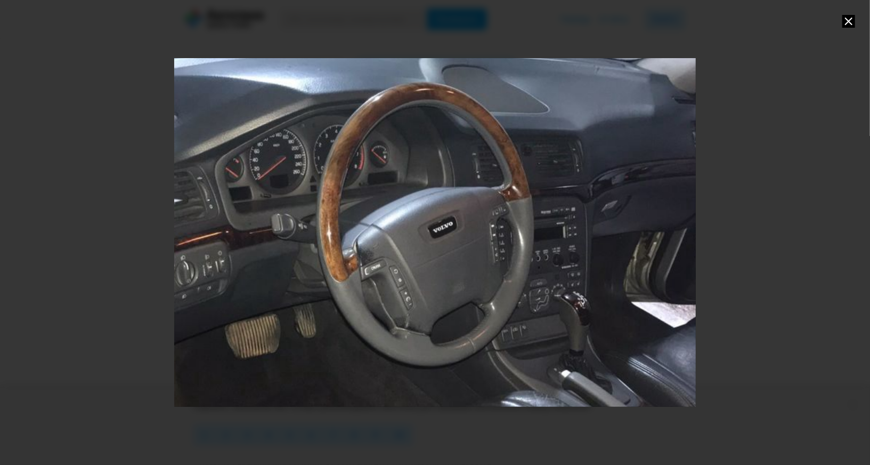
drag, startPoint x: 497, startPoint y: 263, endPoint x: 434, endPoint y: 367, distance: 121.7
click at [434, 367] on div "Go to Slide 16" at bounding box center [385, 325] width 1044 height 697
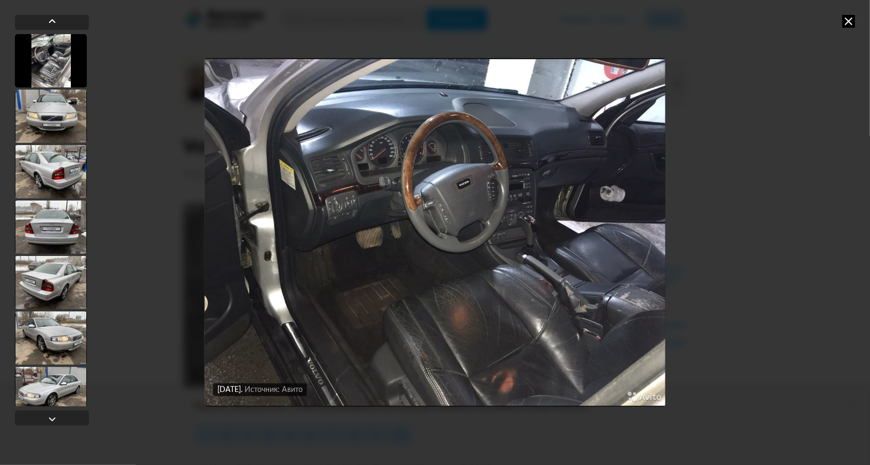
click at [465, 161] on img "Go to Slide 16" at bounding box center [435, 232] width 461 height 348
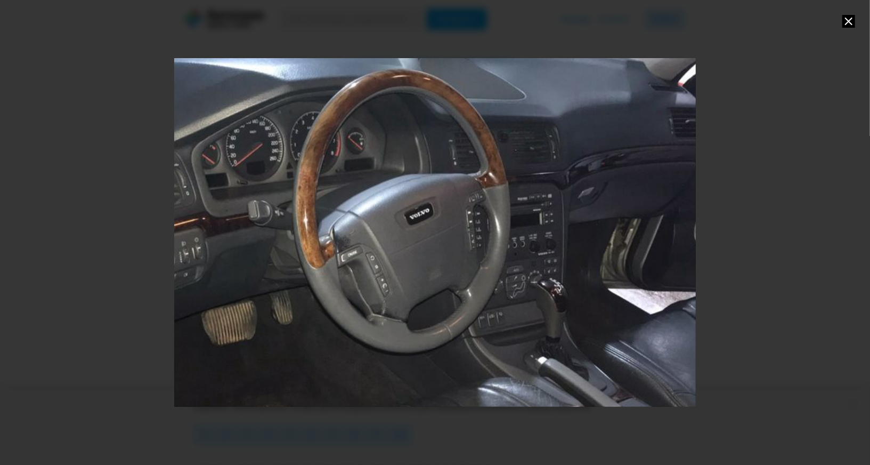
drag, startPoint x: 587, startPoint y: 154, endPoint x: 513, endPoint y: 234, distance: 109.0
click at [513, 234] on div "Go to Slide 16" at bounding box center [361, 312] width 1044 height 697
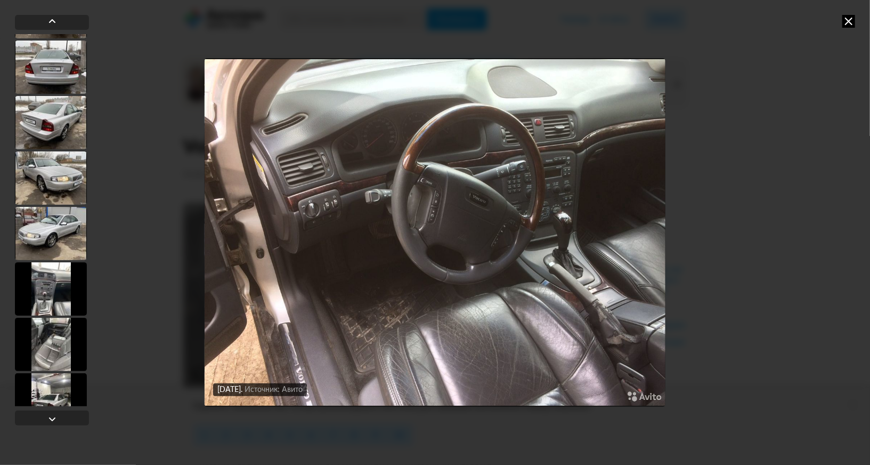
scroll to position [0, 0]
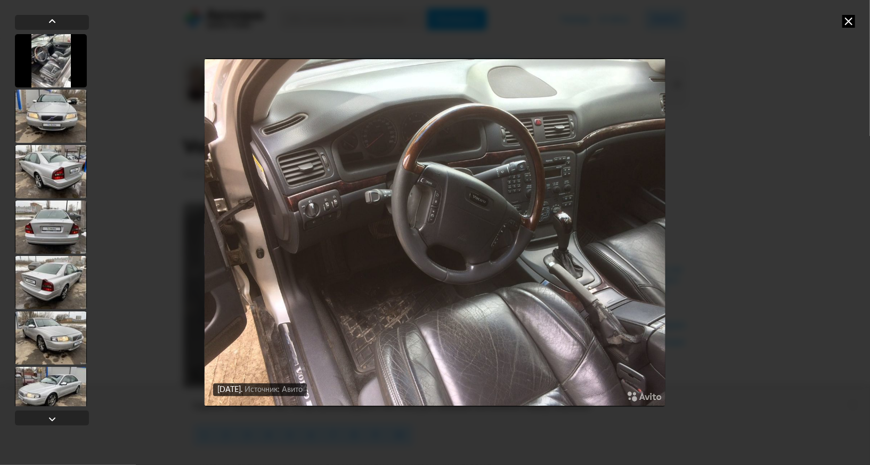
click at [53, 62] on div at bounding box center [51, 60] width 72 height 53
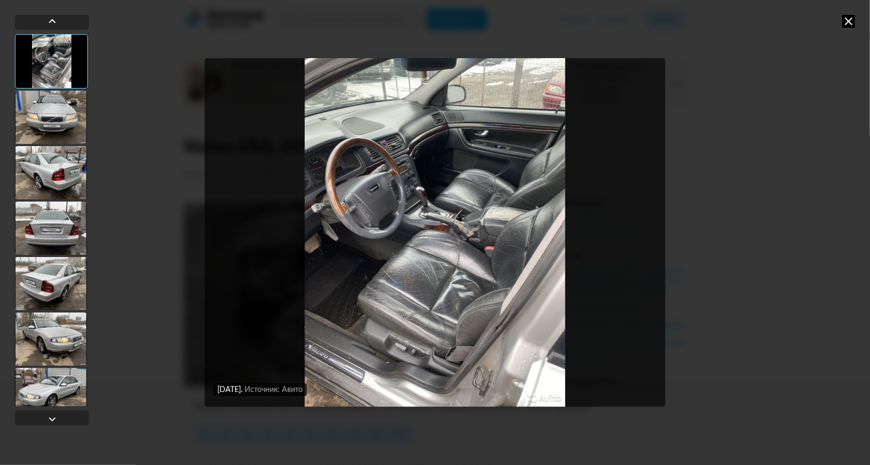
click at [851, 23] on icon at bounding box center [848, 21] width 13 height 13
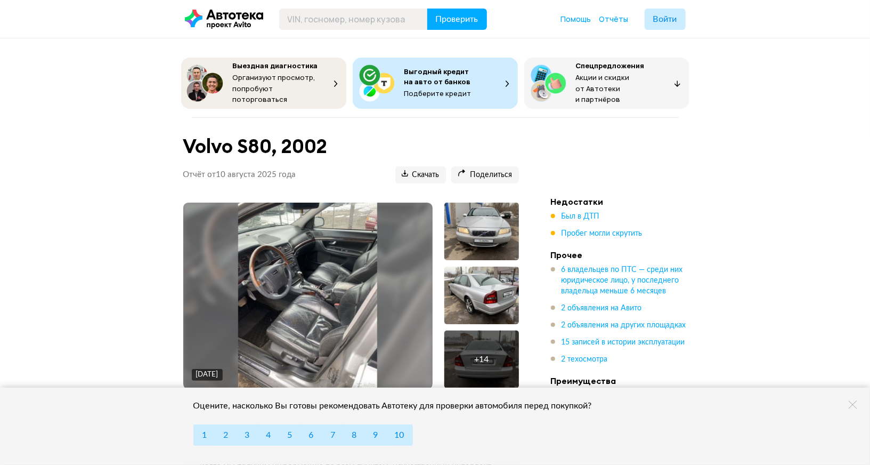
click at [488, 228] on div at bounding box center [481, 231] width 75 height 58
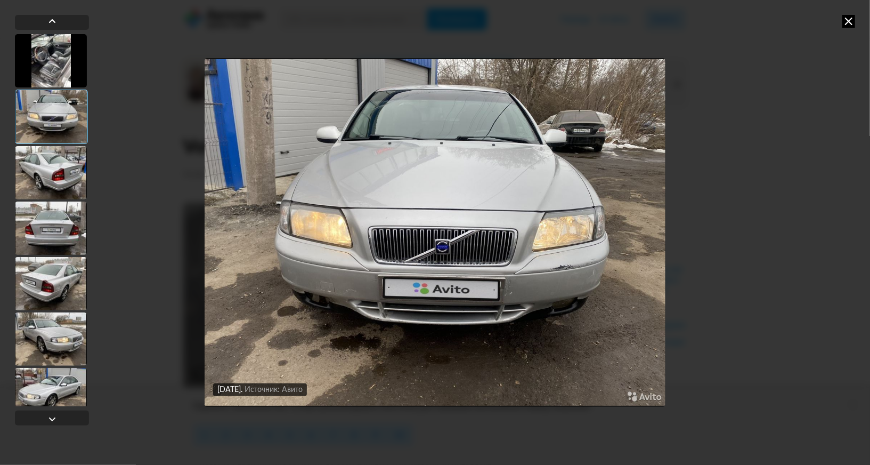
click at [51, 108] on div at bounding box center [51, 117] width 73 height 54
click at [52, 185] on div at bounding box center [51, 172] width 72 height 53
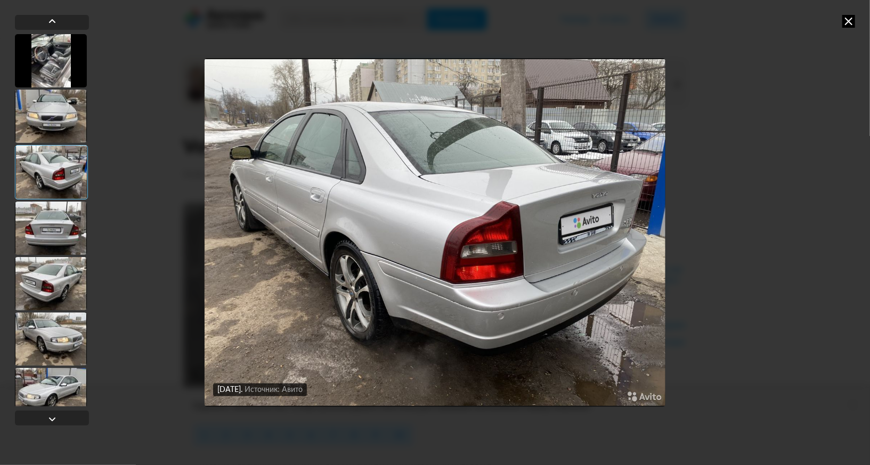
click at [314, 147] on img "Go to Slide 3" at bounding box center [435, 232] width 461 height 348
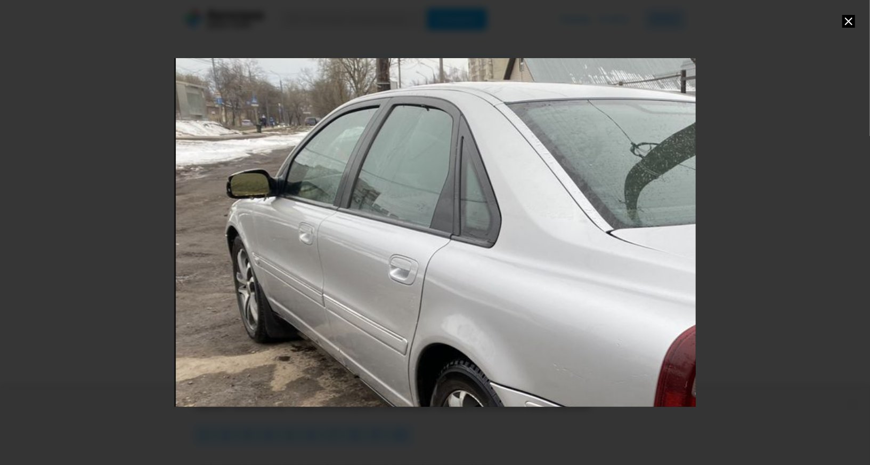
drag, startPoint x: 308, startPoint y: 205, endPoint x: 535, endPoint y: 337, distance: 262.4
click at [535, 337] on div "Go to Slide 3" at bounding box center [640, 344] width 1044 height 697
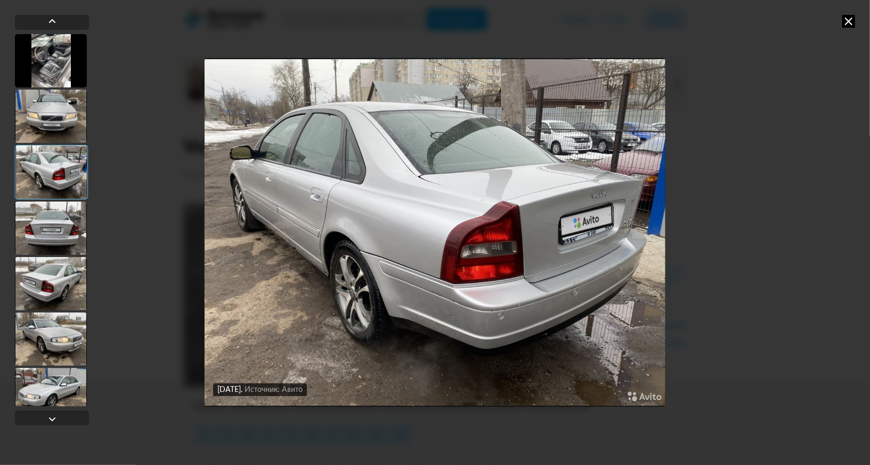
click at [323, 143] on img "Go to Slide 3" at bounding box center [435, 232] width 461 height 348
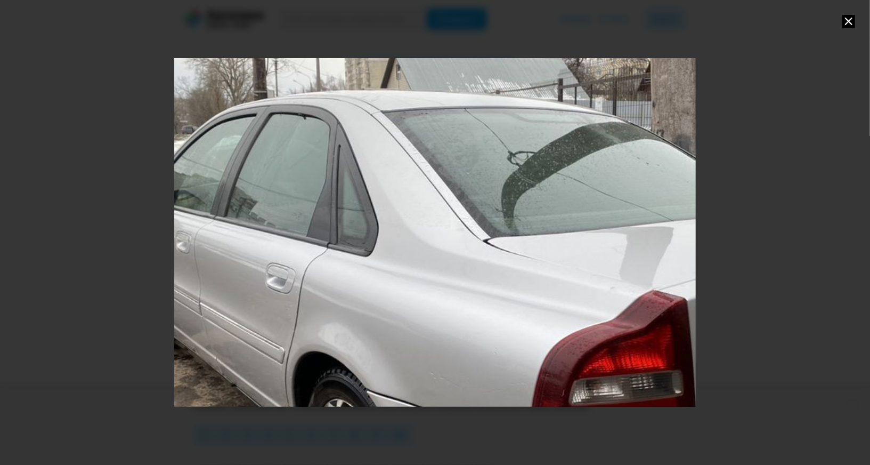
drag, startPoint x: 326, startPoint y: 166, endPoint x: 409, endPoint y: 287, distance: 146.5
click at [409, 287] on div "Go to Slide 3" at bounding box center [517, 353] width 1044 height 697
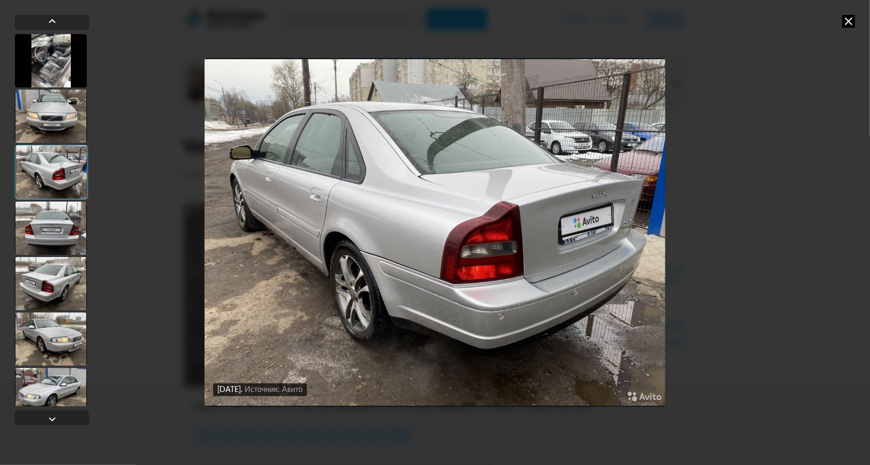
click at [287, 223] on img "Go to Slide 3" at bounding box center [435, 232] width 461 height 348
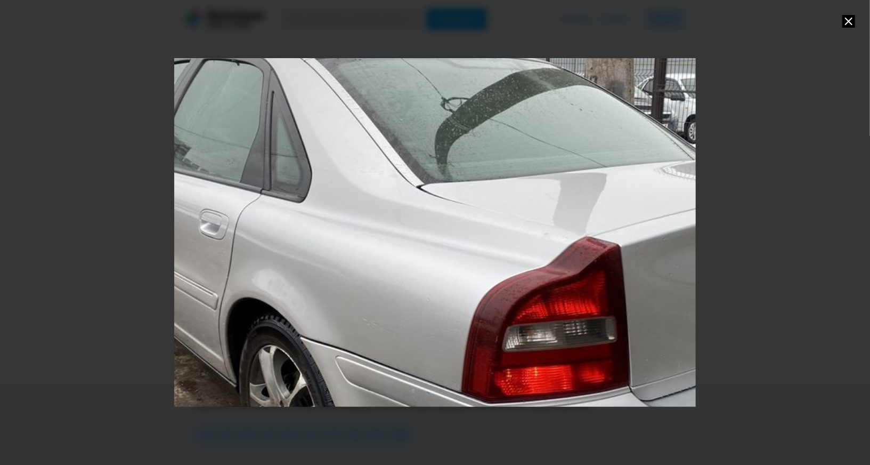
drag, startPoint x: 240, startPoint y: 242, endPoint x: 224, endPoint y: 304, distance: 64.0
click at [224, 304] on div "Go to Slide 3" at bounding box center [451, 299] width 1044 height 697
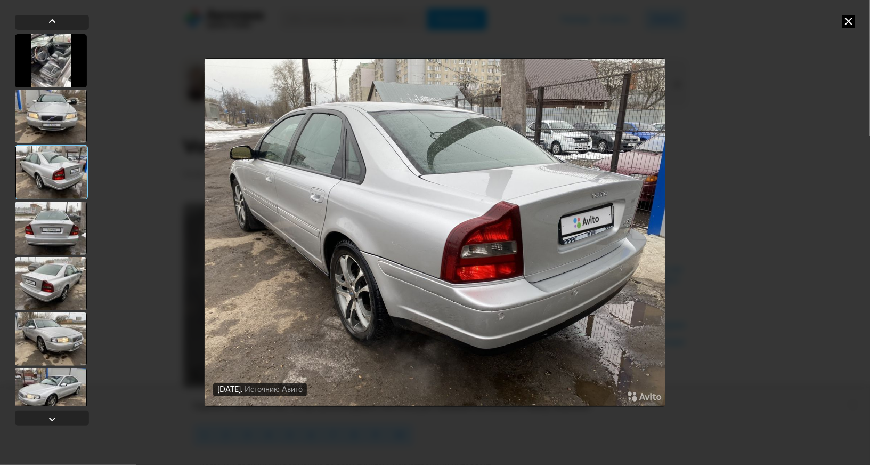
click at [576, 263] on img "Go to Slide 3" at bounding box center [435, 232] width 461 height 348
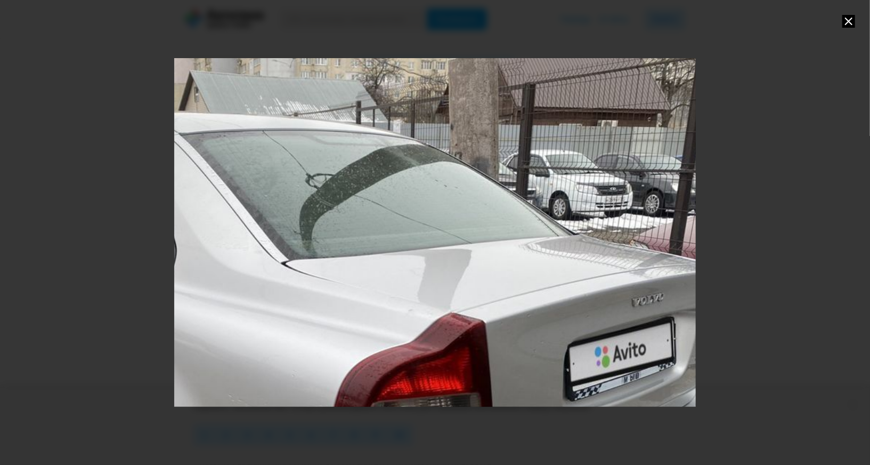
drag, startPoint x: 637, startPoint y: 272, endPoint x: 539, endPoint y: 424, distance: 180.7
click at [538, 423] on div "Go to Slide 3" at bounding box center [435, 232] width 522 height 387
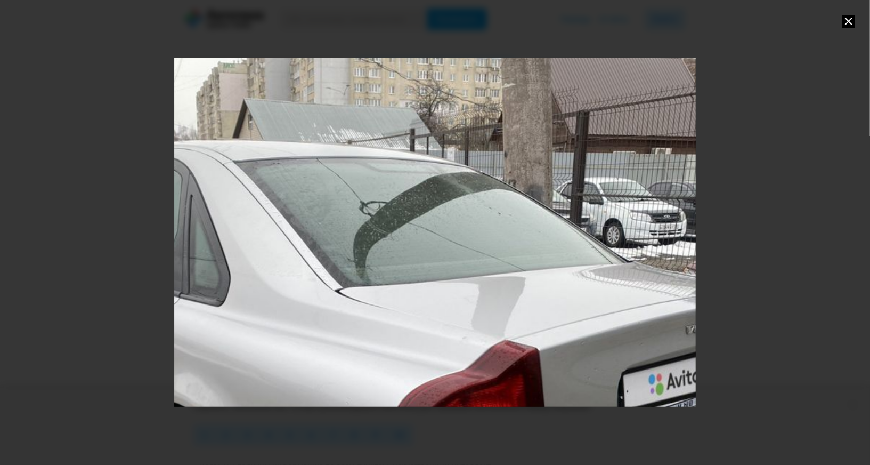
drag, startPoint x: 354, startPoint y: 273, endPoint x: 456, endPoint y: 293, distance: 103.7
click at [456, 293] on div "Go to Slide 3" at bounding box center [369, 403] width 1044 height 697
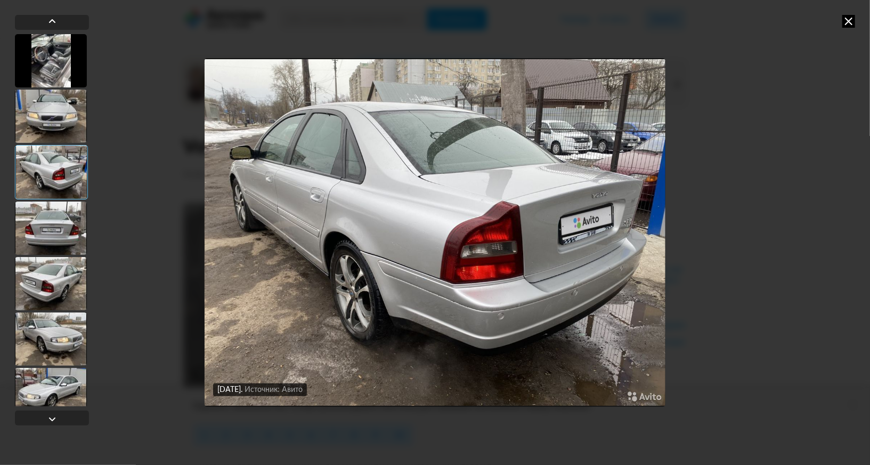
click at [47, 296] on div at bounding box center [51, 283] width 72 height 53
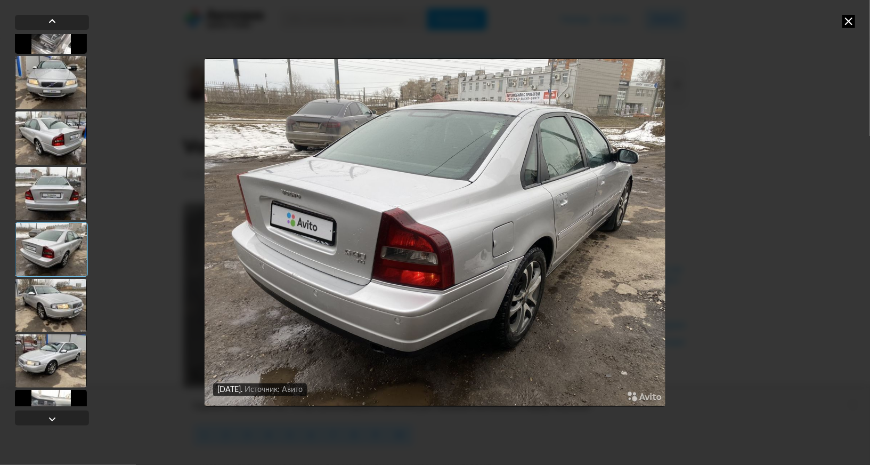
scroll to position [86, 0]
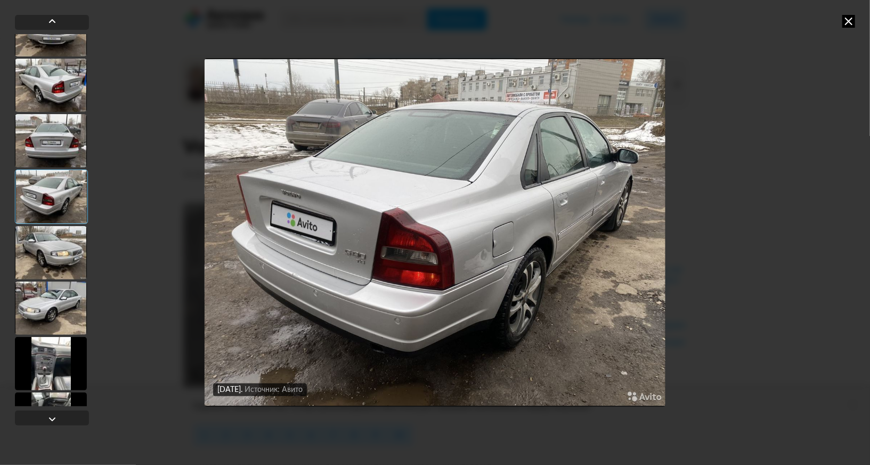
click at [55, 373] on div at bounding box center [51, 363] width 72 height 53
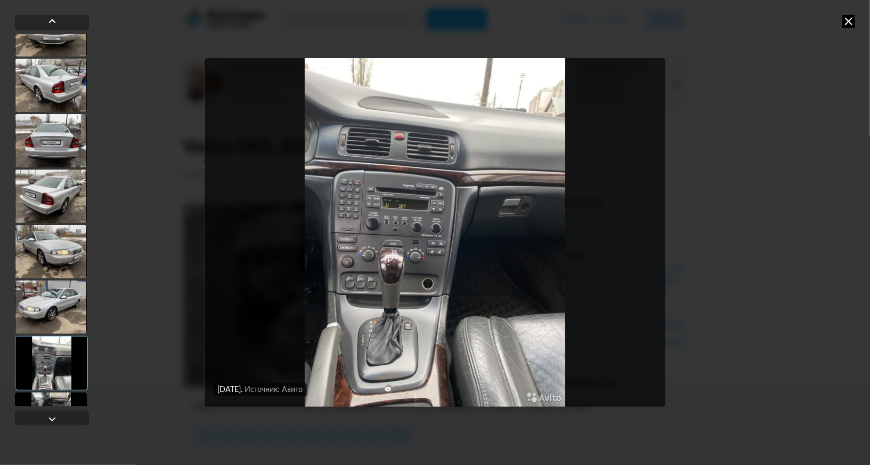
click at [391, 253] on img "Go to Slide 8" at bounding box center [435, 232] width 461 height 348
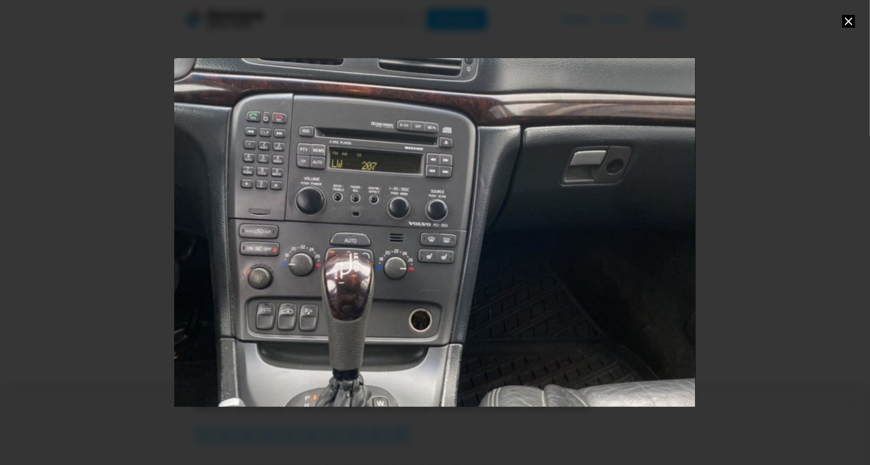
click at [595, 212] on div "Go to Slide 8" at bounding box center [435, 217] width 1044 height 697
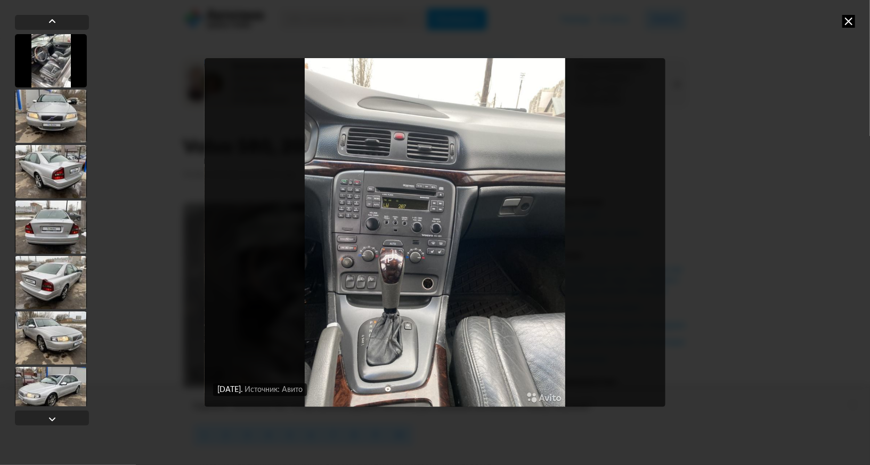
click at [599, 275] on img "Go to Slide 8" at bounding box center [435, 232] width 461 height 348
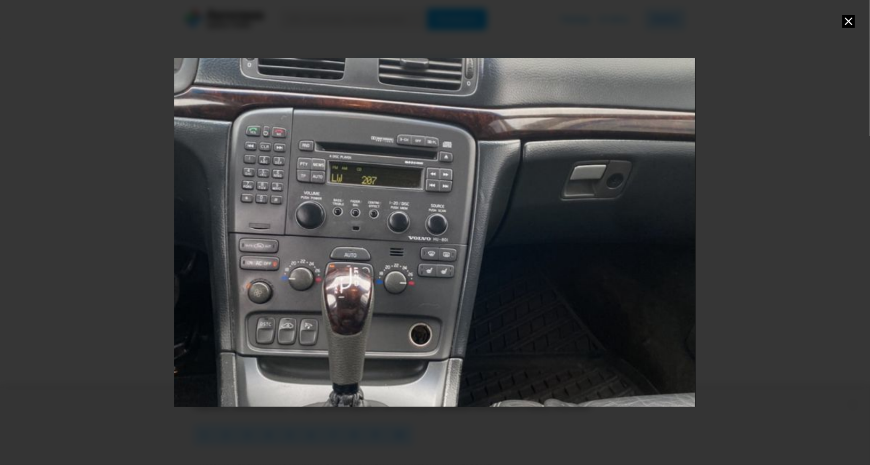
drag, startPoint x: 598, startPoint y: 276, endPoint x: 327, endPoint y: 257, distance: 271.8
click at [327, 257] on div "Go to Slide 8" at bounding box center [435, 232] width 1044 height 697
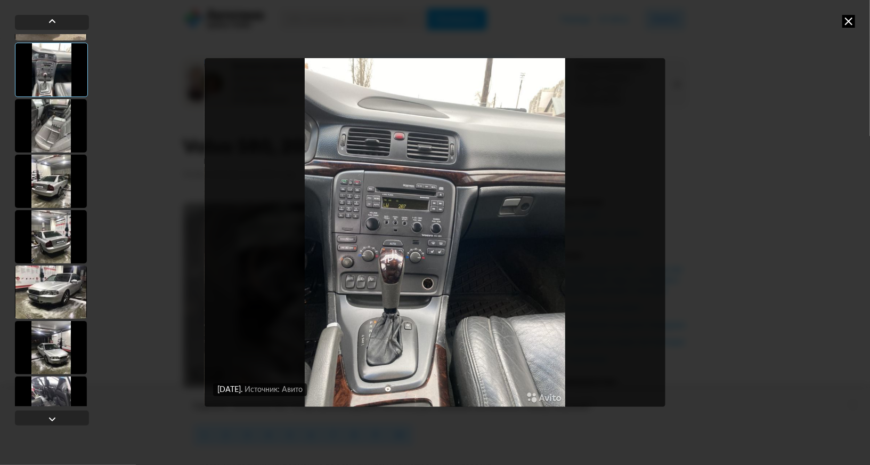
scroll to position [571, 0]
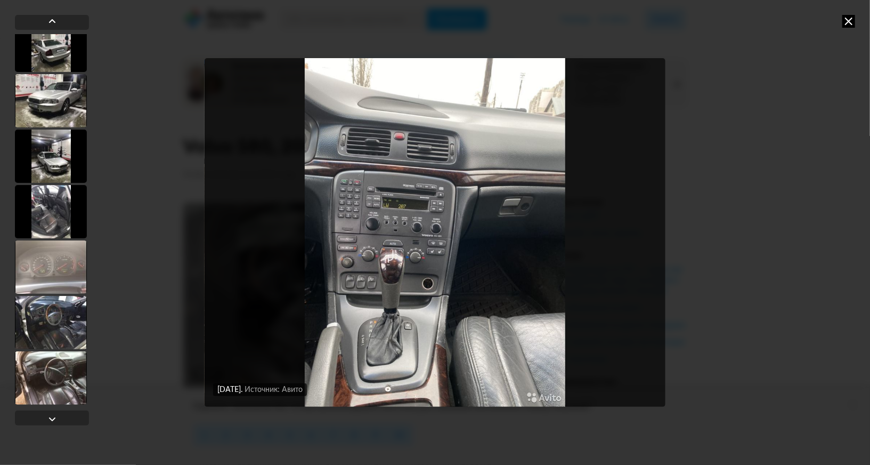
click at [58, 315] on div at bounding box center [51, 322] width 72 height 53
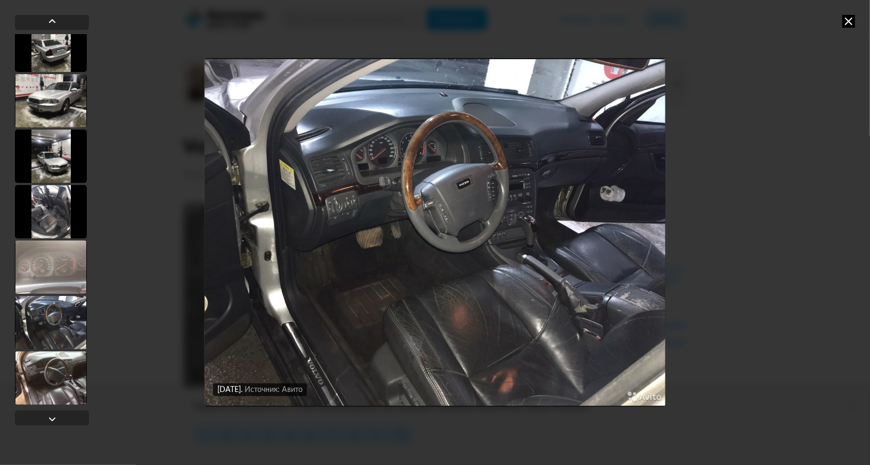
scroll to position [570, 0]
click at [553, 209] on img "Go to Slide 16" at bounding box center [435, 232] width 461 height 348
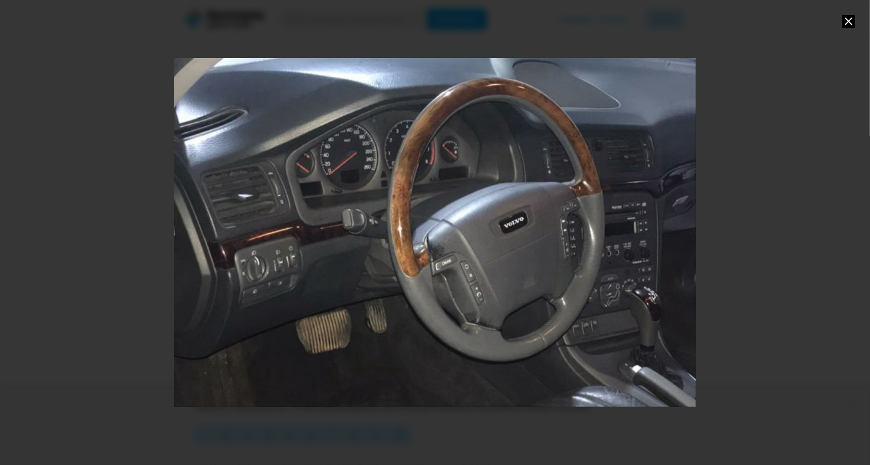
drag, startPoint x: 612, startPoint y: 190, endPoint x: 640, endPoint y: 295, distance: 108.7
click at [640, 295] on div "Go to Slide 16" at bounding box center [455, 320] width 1044 height 697
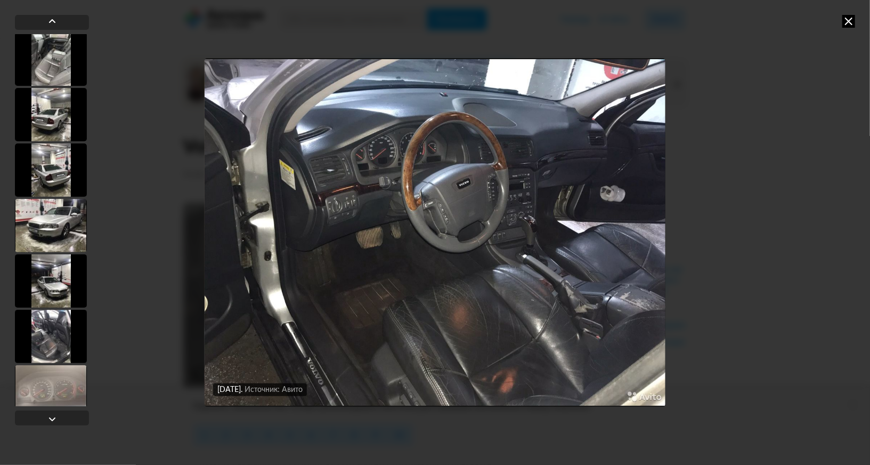
scroll to position [460, 0]
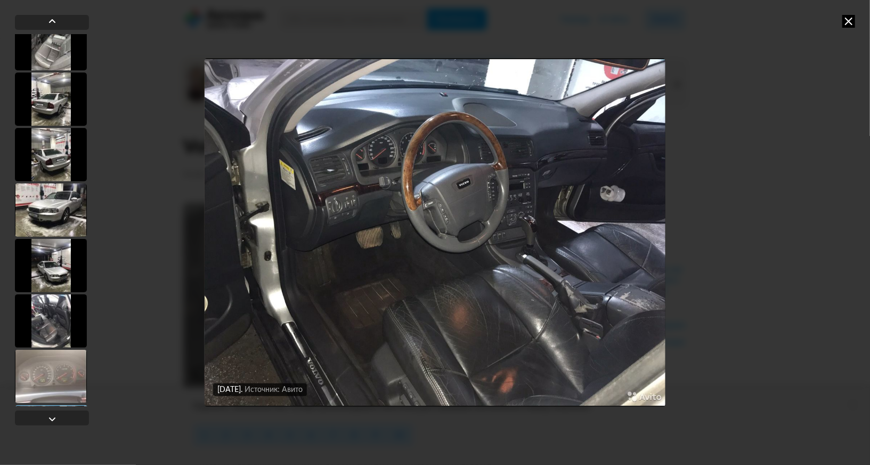
click at [51, 324] on div at bounding box center [51, 320] width 72 height 53
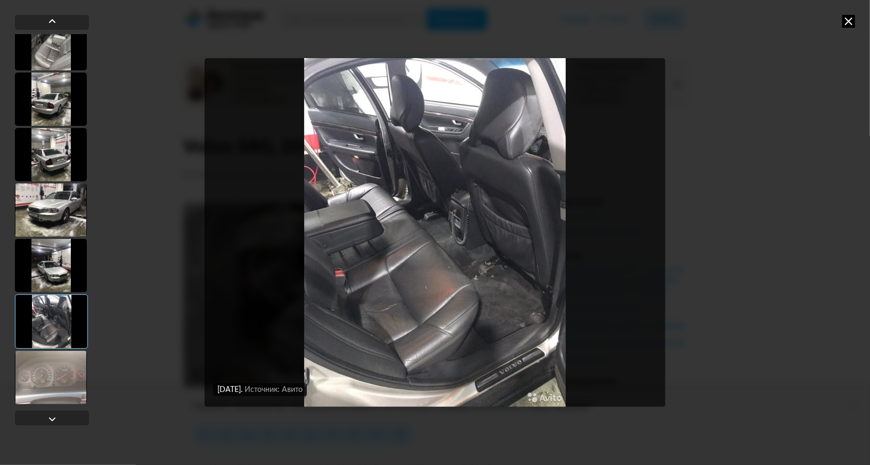
click at [420, 230] on img "Go to Slide 14" at bounding box center [435, 232] width 461 height 348
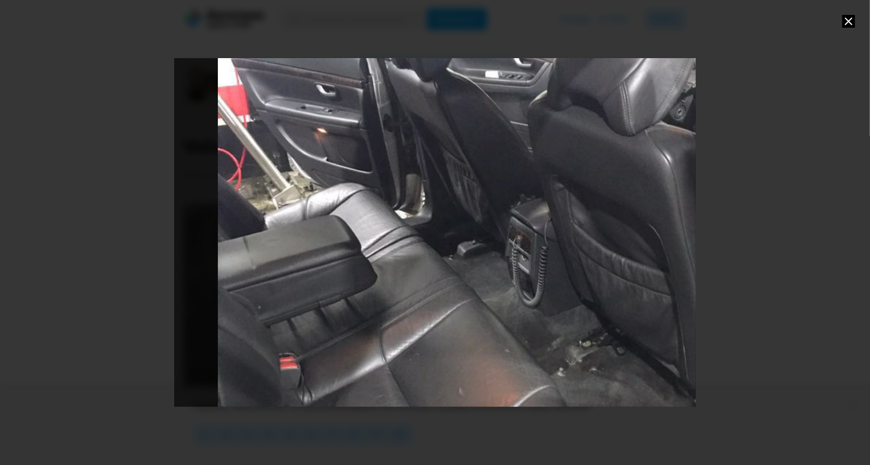
drag, startPoint x: 434, startPoint y: 215, endPoint x: 481, endPoint y: 265, distance: 68.2
click at [481, 265] on div "Go to Slide 14" at bounding box center [479, 281] width 1044 height 697
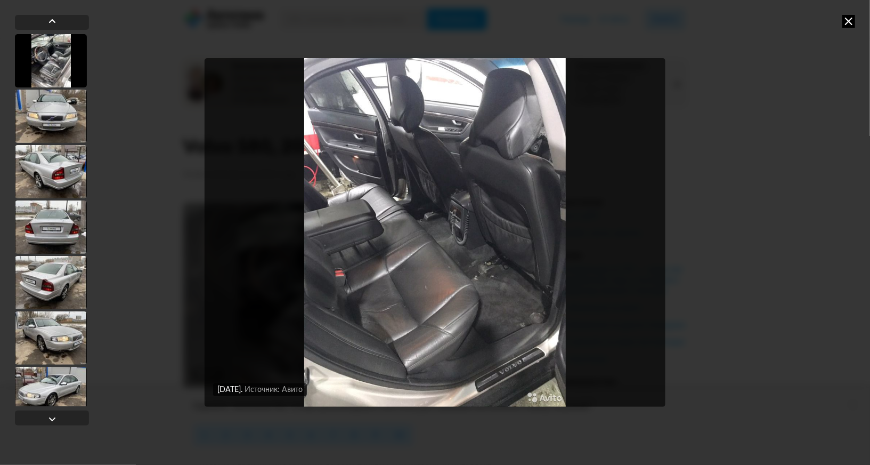
click at [374, 221] on img "Go to Slide 14" at bounding box center [435, 232] width 461 height 348
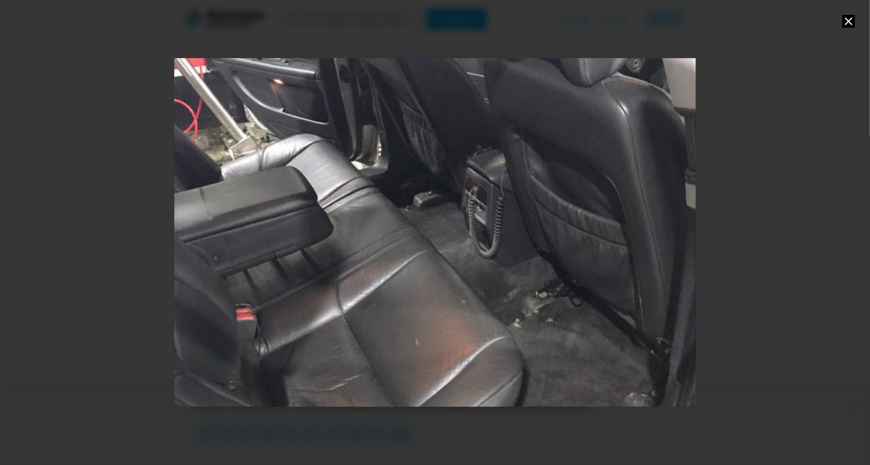
click at [507, 301] on div "Go to Slide 14" at bounding box center [435, 232] width 1044 height 697
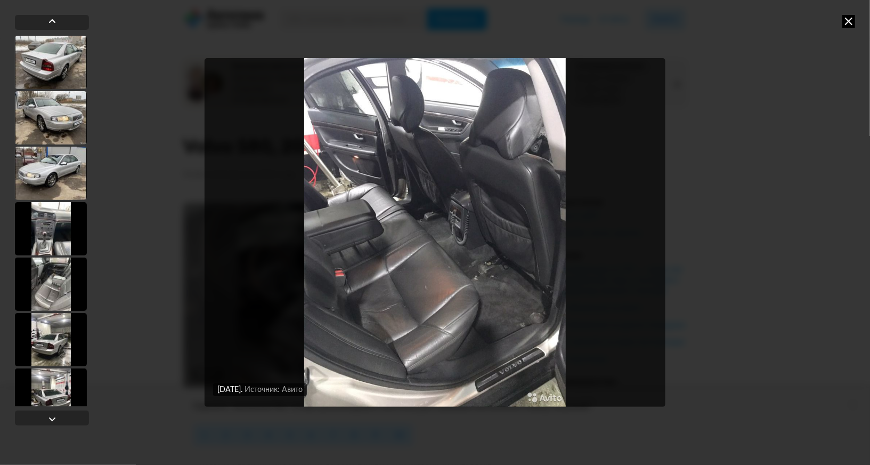
scroll to position [221, 0]
click at [56, 287] on div at bounding box center [51, 283] width 72 height 53
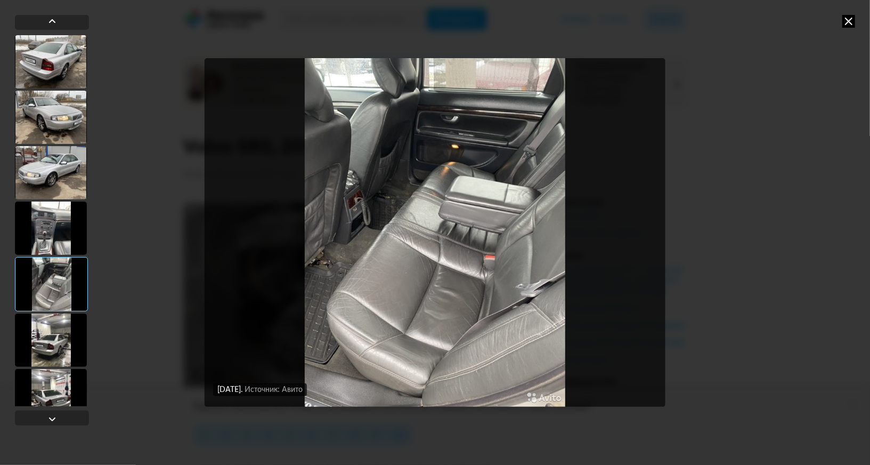
click at [458, 152] on img "Go to Slide 9" at bounding box center [435, 232] width 461 height 348
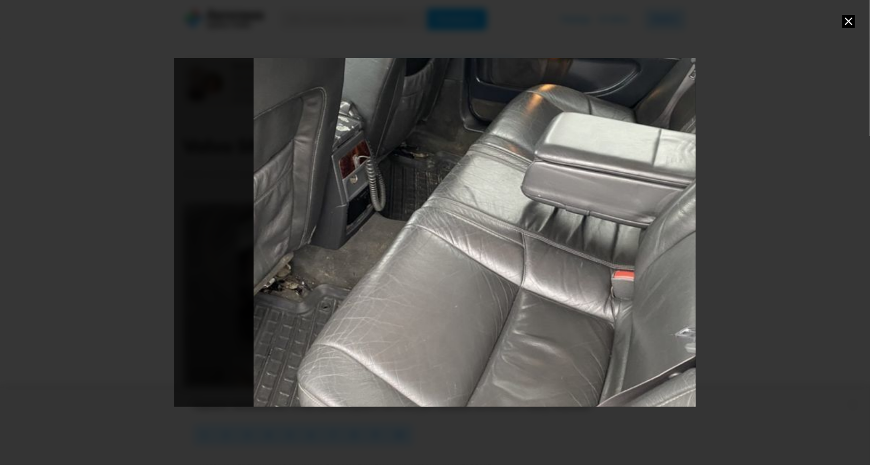
drag, startPoint x: 474, startPoint y: 213, endPoint x: 555, endPoint y: 213, distance: 81.5
click at [555, 213] on div "Go to Slide 9" at bounding box center [515, 225] width 1044 height 697
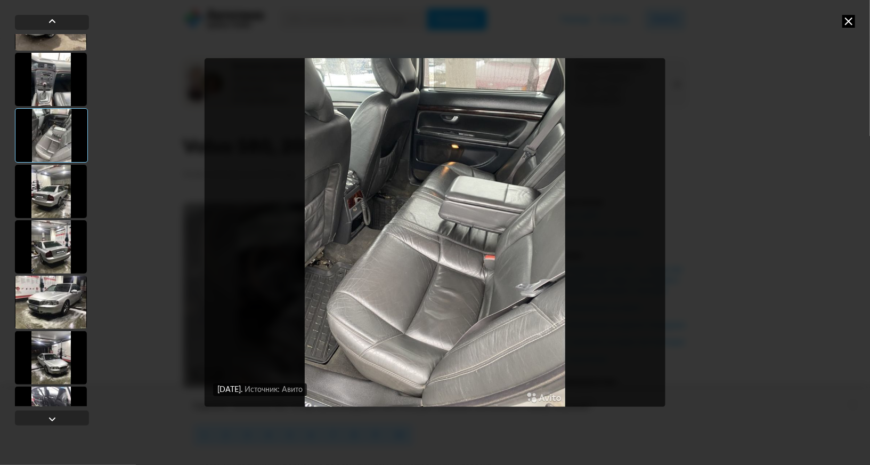
scroll to position [571, 0]
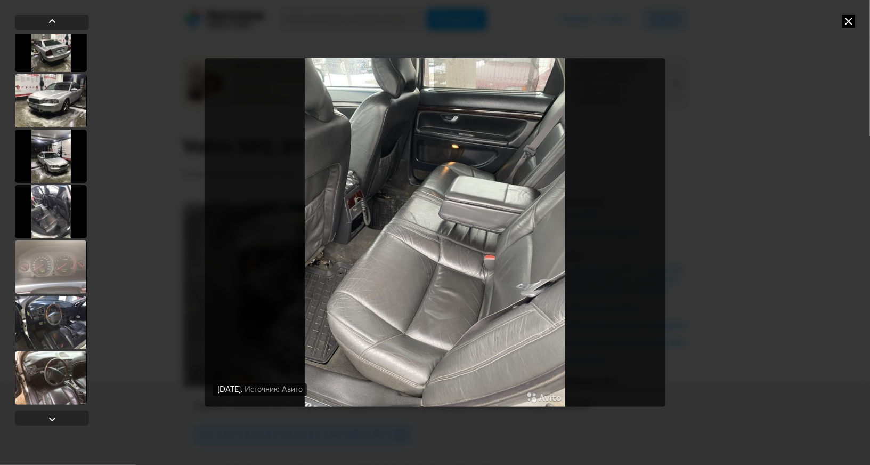
click at [60, 387] on div at bounding box center [51, 377] width 72 height 53
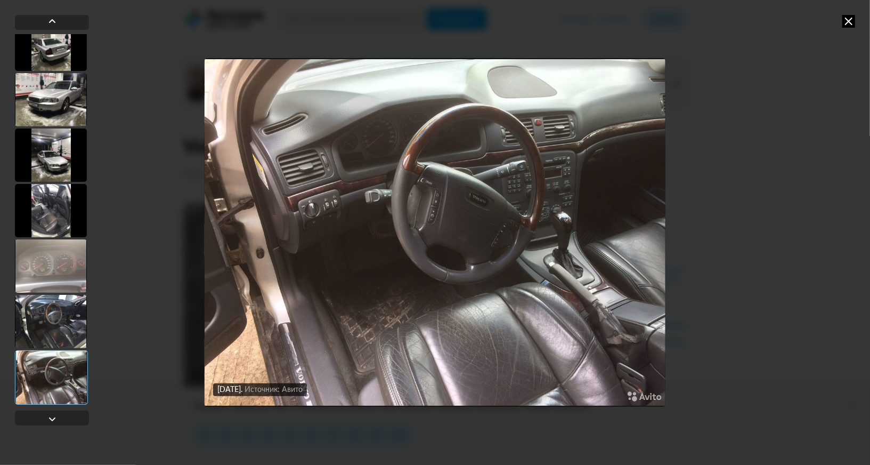
scroll to position [570, 0]
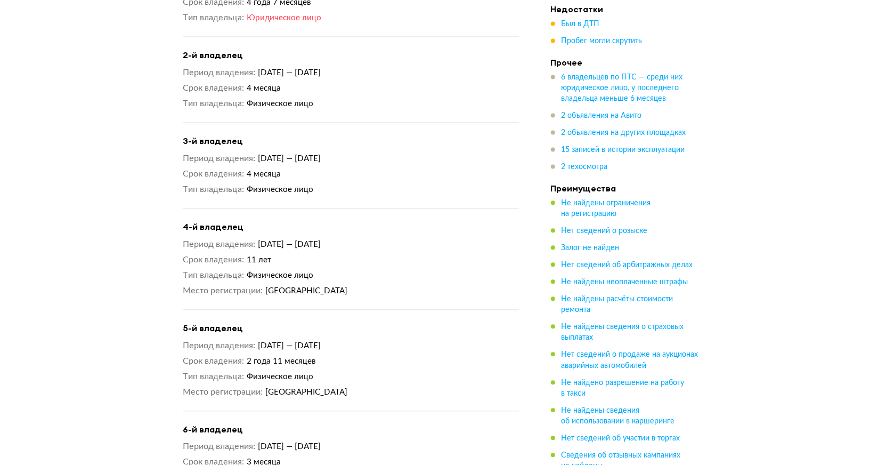
scroll to position [1420, 0]
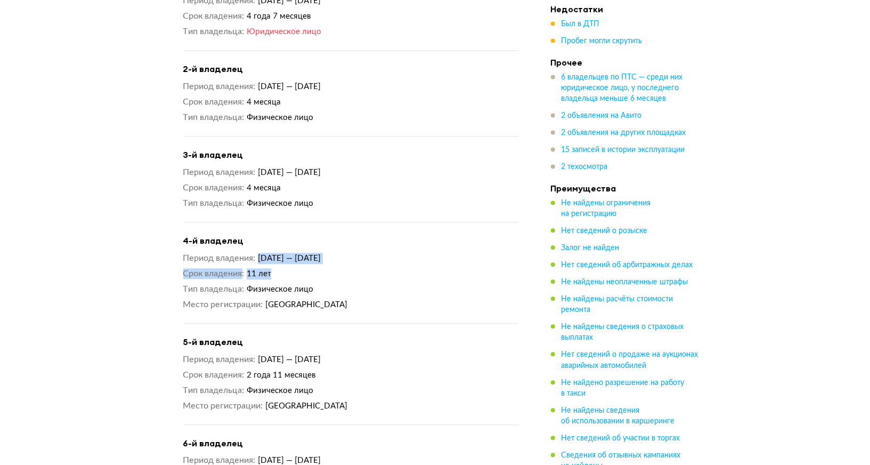
drag, startPoint x: 283, startPoint y: 250, endPoint x: 253, endPoint y: 242, distance: 31.4
click at [253, 253] on div "Период владения [DATE] — [DATE] Срок владения 11 лет Тип владельца Физическое л…" at bounding box center [351, 282] width 336 height 58
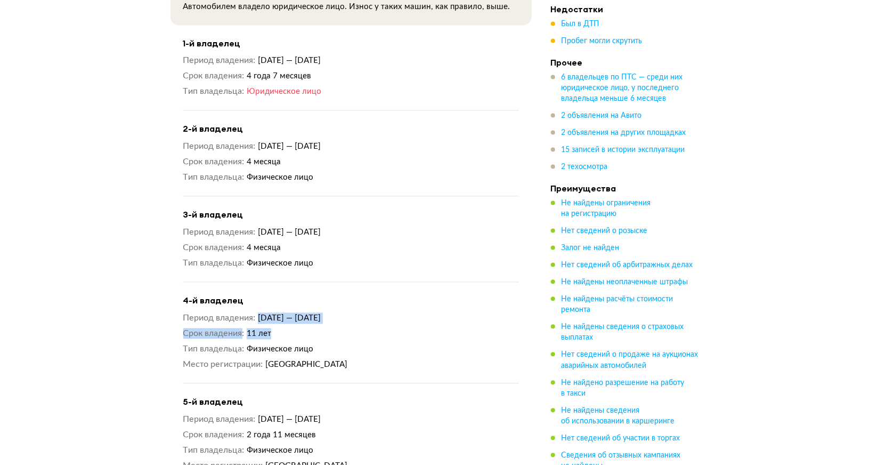
scroll to position [1359, 0]
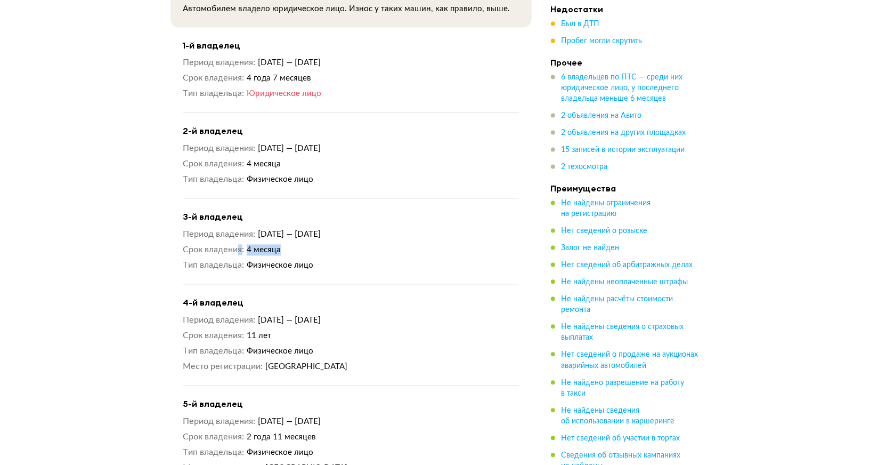
drag, startPoint x: 288, startPoint y: 234, endPoint x: 237, endPoint y: 229, distance: 51.4
click at [237, 244] on dl "Срок владения 4 месяца" at bounding box center [351, 249] width 336 height 11
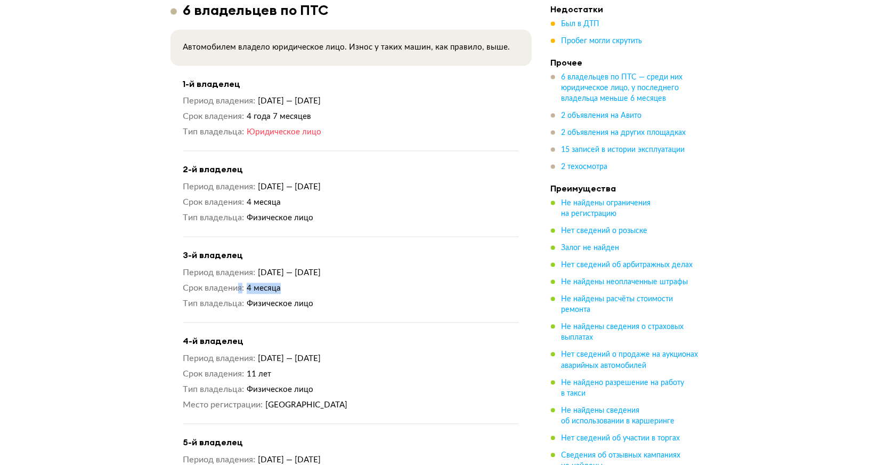
scroll to position [1316, 0]
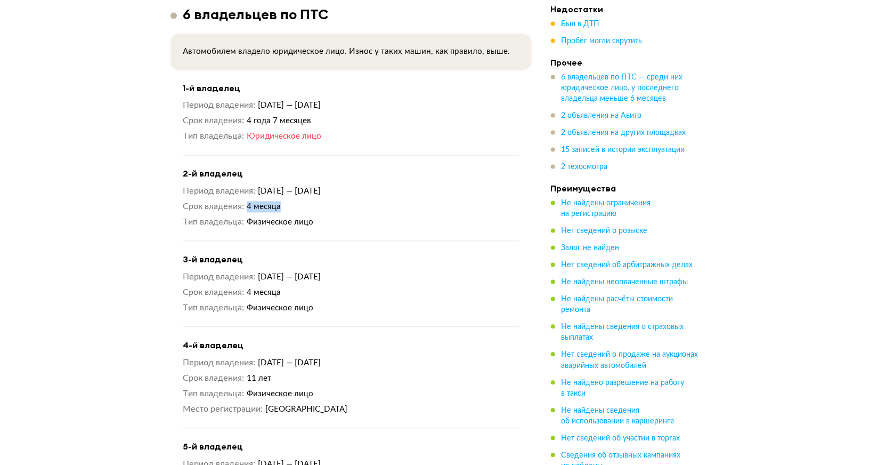
drag, startPoint x: 290, startPoint y: 192, endPoint x: 249, endPoint y: 190, distance: 41.6
click at [249, 201] on dd "4 месяца" at bounding box center [383, 206] width 272 height 11
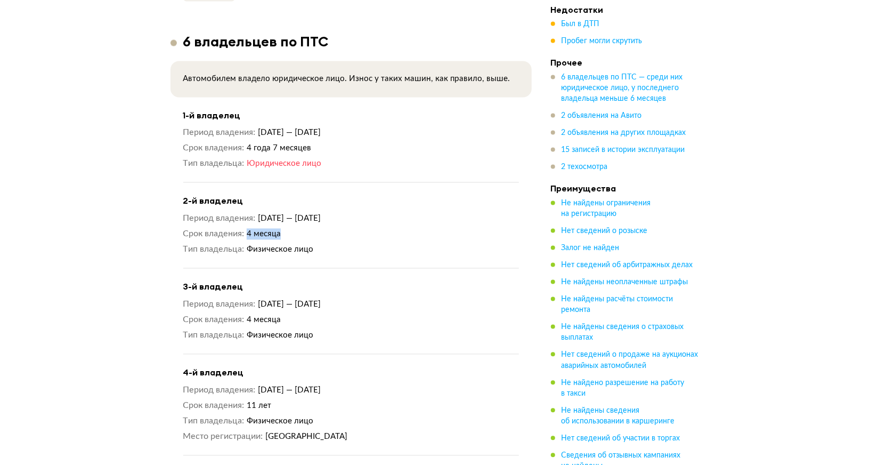
scroll to position [1287, 0]
drag, startPoint x: 327, startPoint y: 138, endPoint x: 249, endPoint y: 137, distance: 78.3
click at [249, 144] on dd "4 года 7 месяцев" at bounding box center [383, 149] width 272 height 11
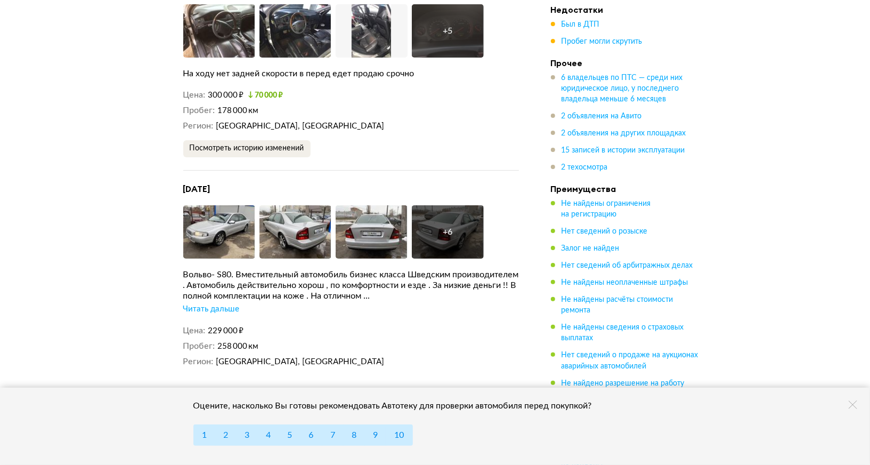
scroll to position [2670, 0]
click at [210, 304] on div "Читать дальше" at bounding box center [211, 309] width 56 height 11
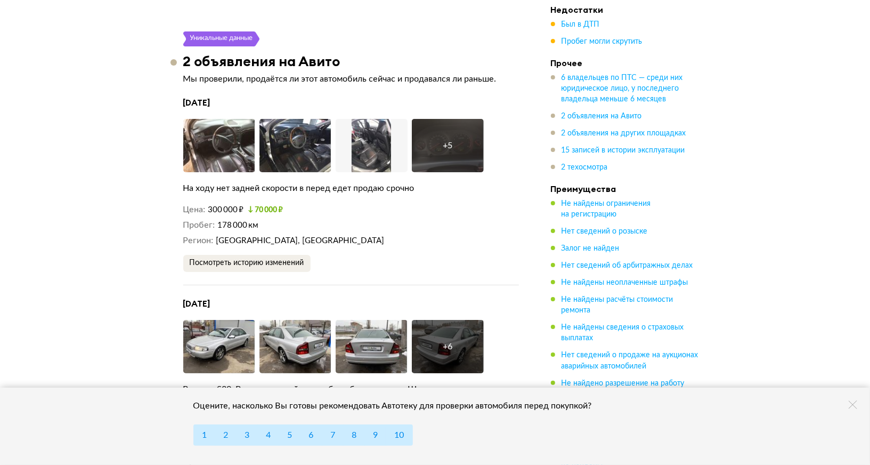
scroll to position [2550, 0]
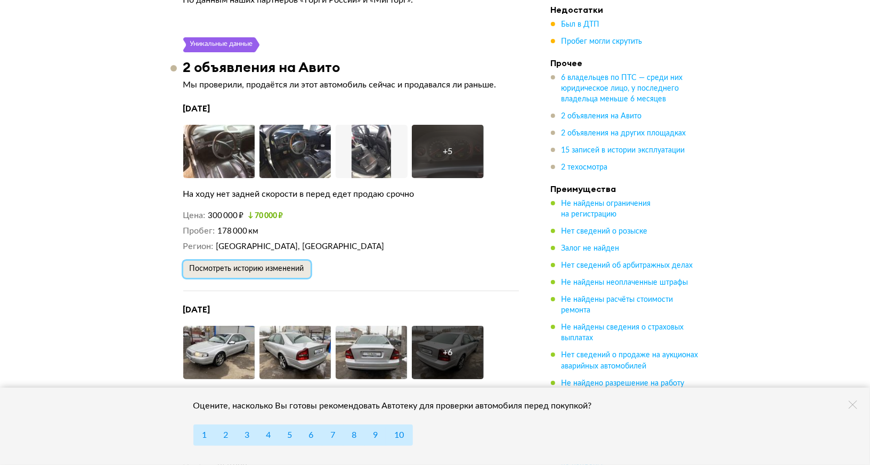
click at [265, 265] on span "Посмотреть историю изменений" at bounding box center [247, 268] width 115 height 7
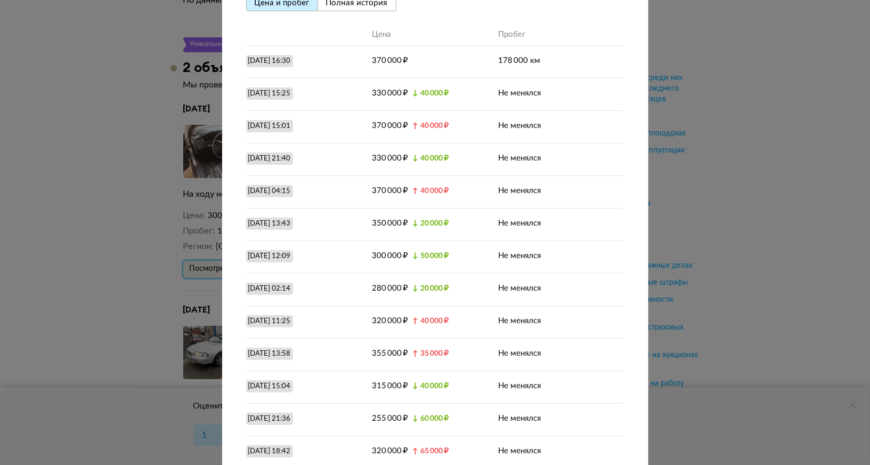
scroll to position [0, 0]
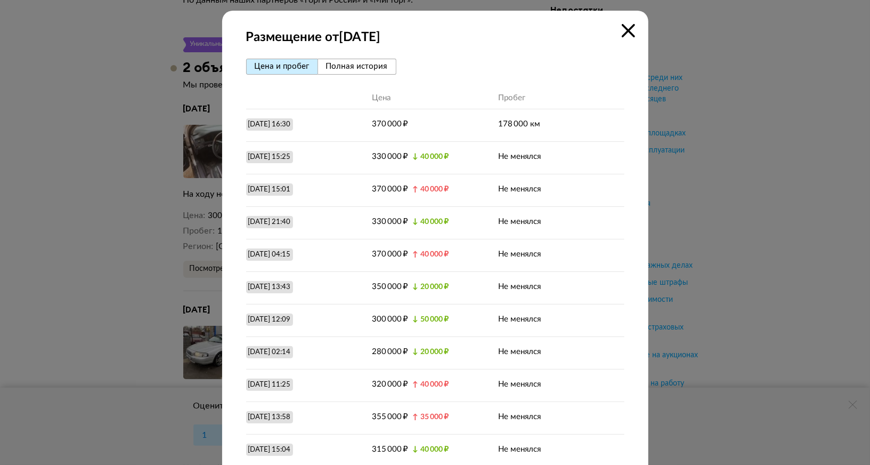
click at [346, 70] on span "Полная история" at bounding box center [357, 66] width 62 height 8
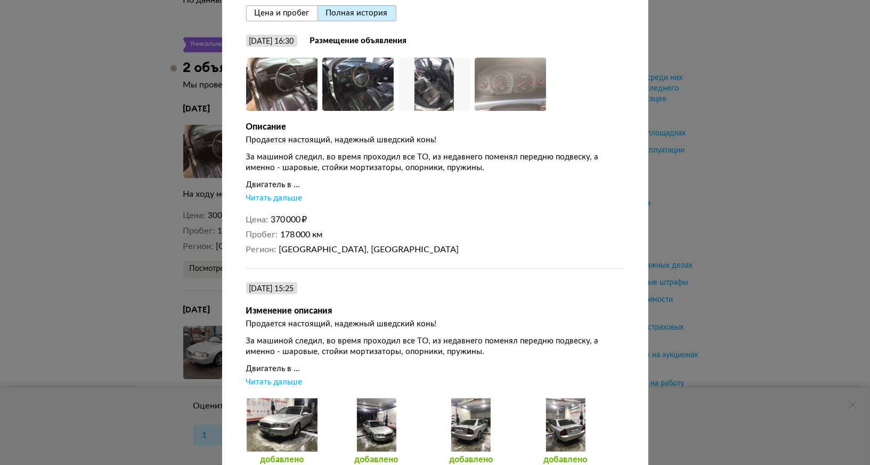
scroll to position [60, 0]
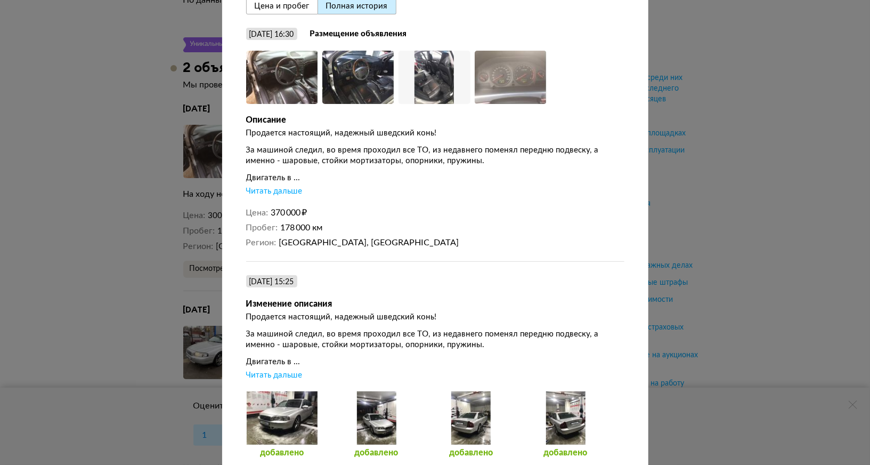
click at [270, 189] on div "Читать дальше" at bounding box center [274, 191] width 56 height 11
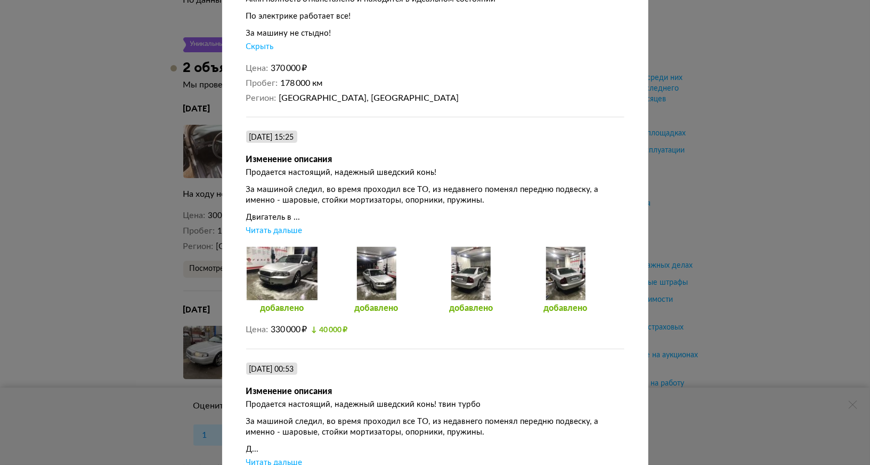
scroll to position [256, 0]
click at [280, 229] on div "Читать дальше" at bounding box center [274, 230] width 56 height 11
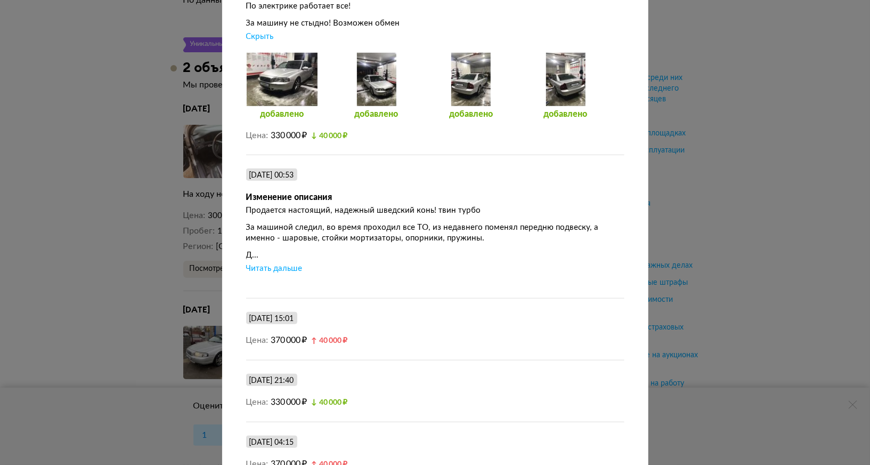
scroll to position [504, 0]
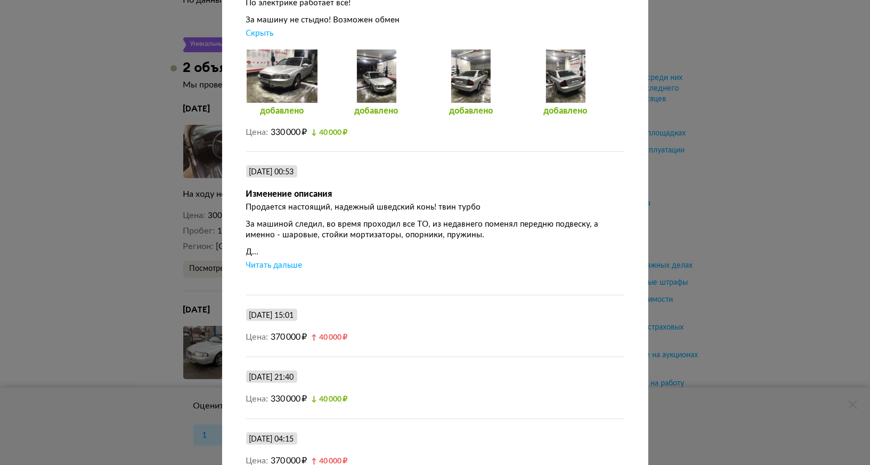
click at [283, 262] on div "Читать дальше" at bounding box center [274, 265] width 56 height 11
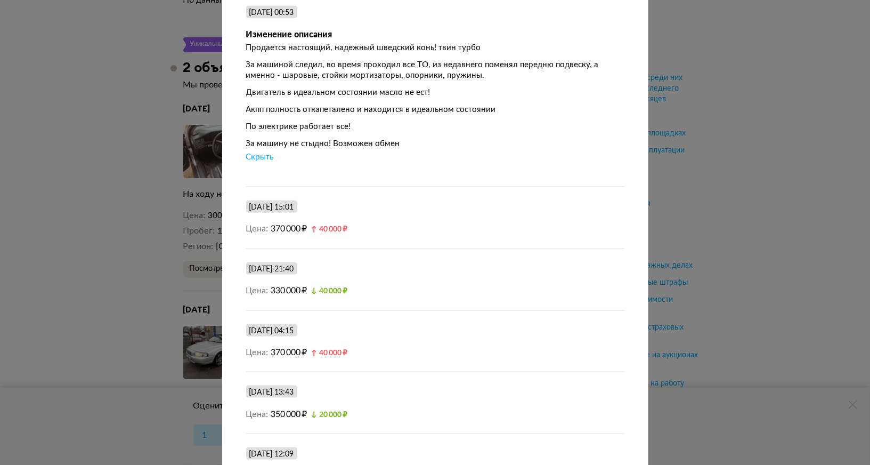
scroll to position [659, 0]
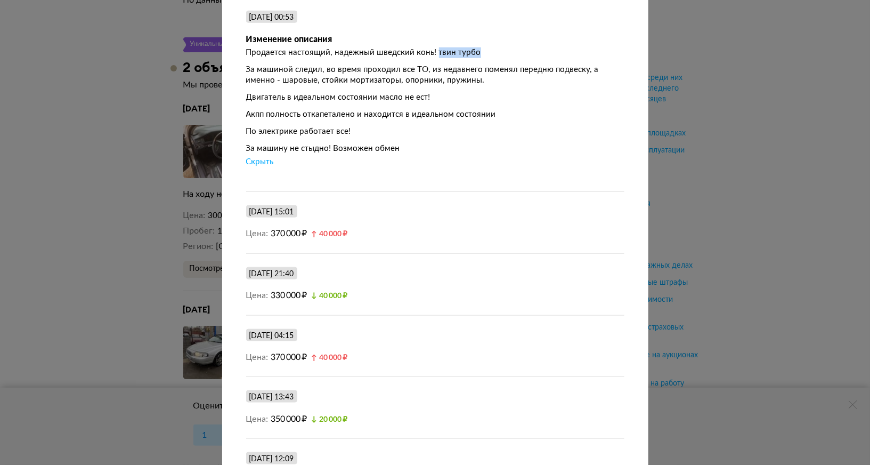
drag, startPoint x: 480, startPoint y: 51, endPoint x: 435, endPoint y: 50, distance: 44.8
click at [435, 50] on div "Продается настоящий, надежный шведский конь! твин турбо" at bounding box center [435, 52] width 378 height 11
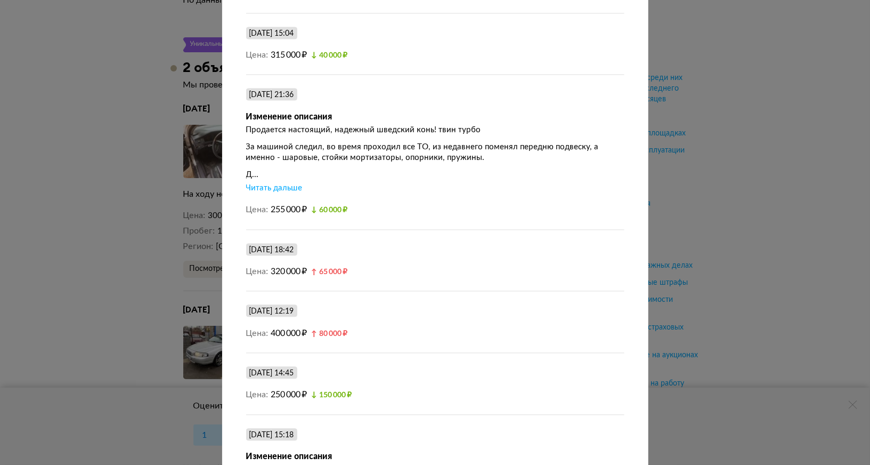
scroll to position [1332, 0]
click at [267, 182] on div "Читать дальше" at bounding box center [274, 187] width 56 height 11
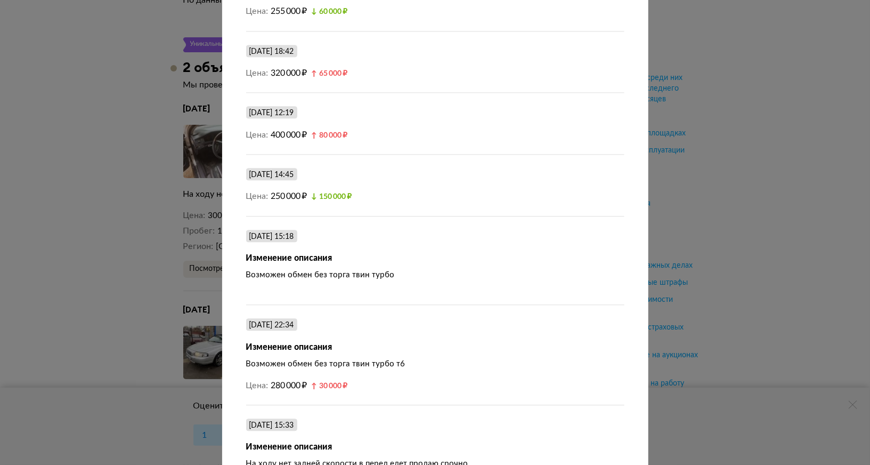
scroll to position [1618, 0]
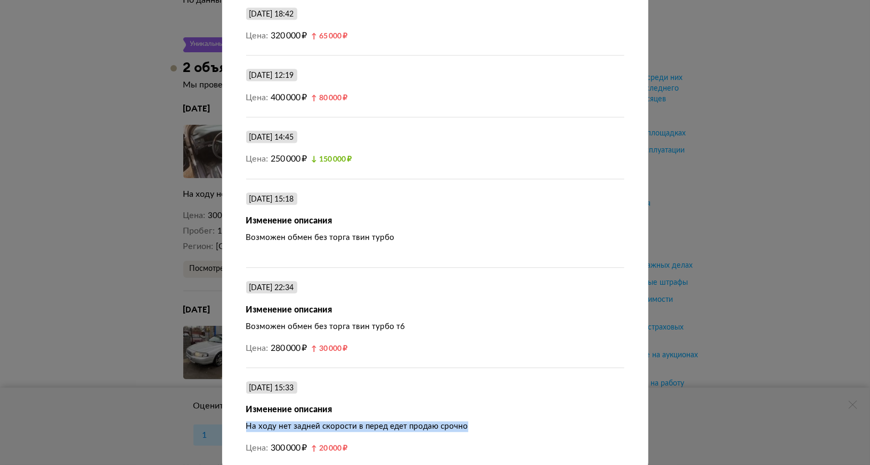
drag, startPoint x: 470, startPoint y: 407, endPoint x: 242, endPoint y: 407, distance: 228.0
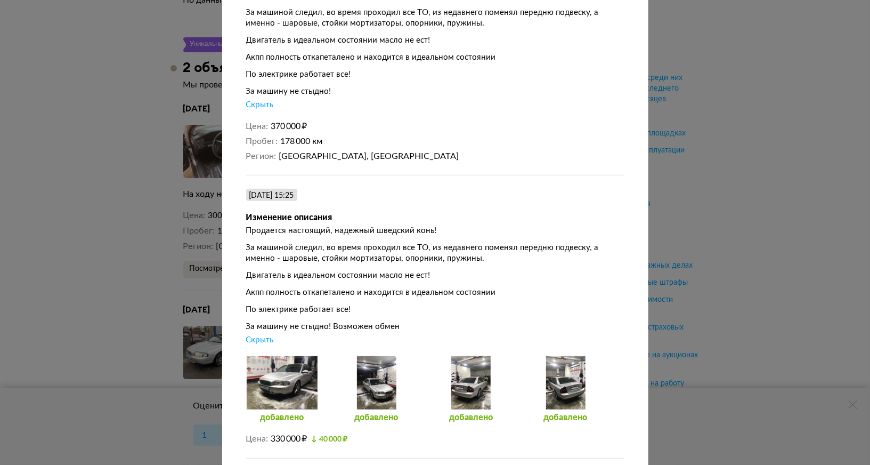
scroll to position [0, 0]
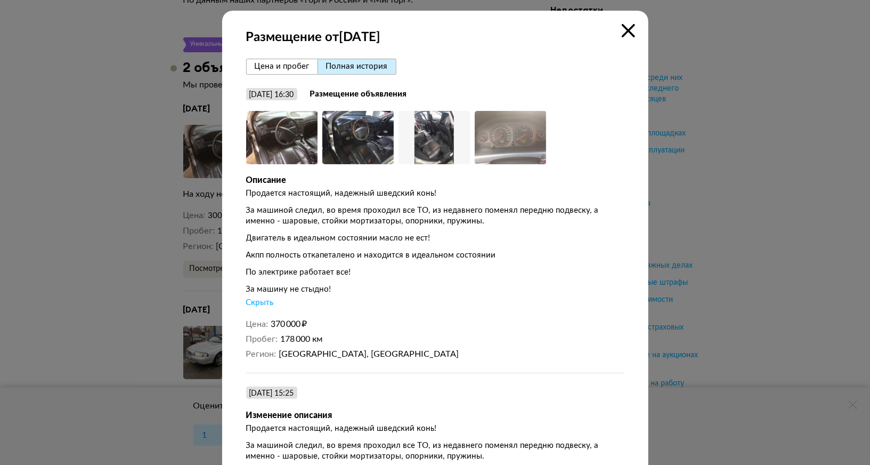
click at [629, 34] on icon at bounding box center [628, 30] width 13 height 13
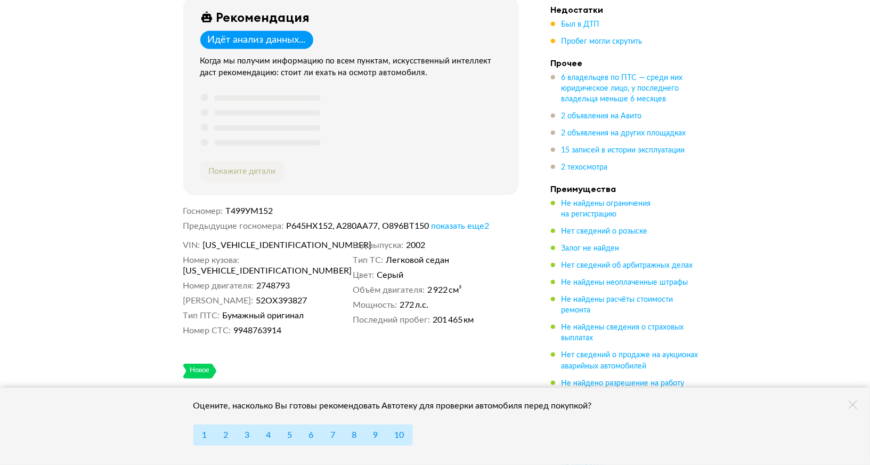
scroll to position [406, 0]
drag, startPoint x: 340, startPoint y: 221, endPoint x: 382, endPoint y: 220, distance: 41.6
click at [382, 220] on dd "Р645НХ152, А280АА77, О896ВТ150 показать еще 2" at bounding box center [402, 225] width 233 height 11
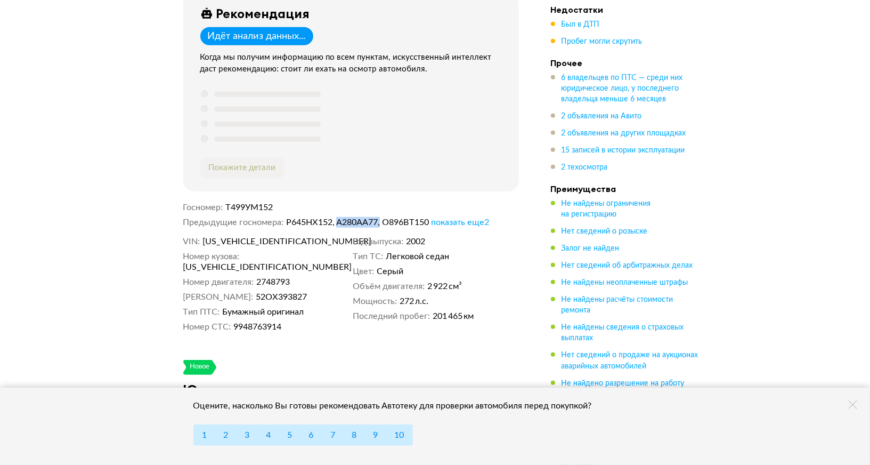
scroll to position [408, 0]
drag, startPoint x: 286, startPoint y: 217, endPoint x: 333, endPoint y: 217, distance: 47.4
click at [333, 217] on dl "Предыдущие госномера Р645НХ152, А280АА77, О896ВТ150 показать еще 2" at bounding box center [351, 222] width 336 height 11
copy dd "Р645НХ152"
